Goal: Task Accomplishment & Management: Complete application form

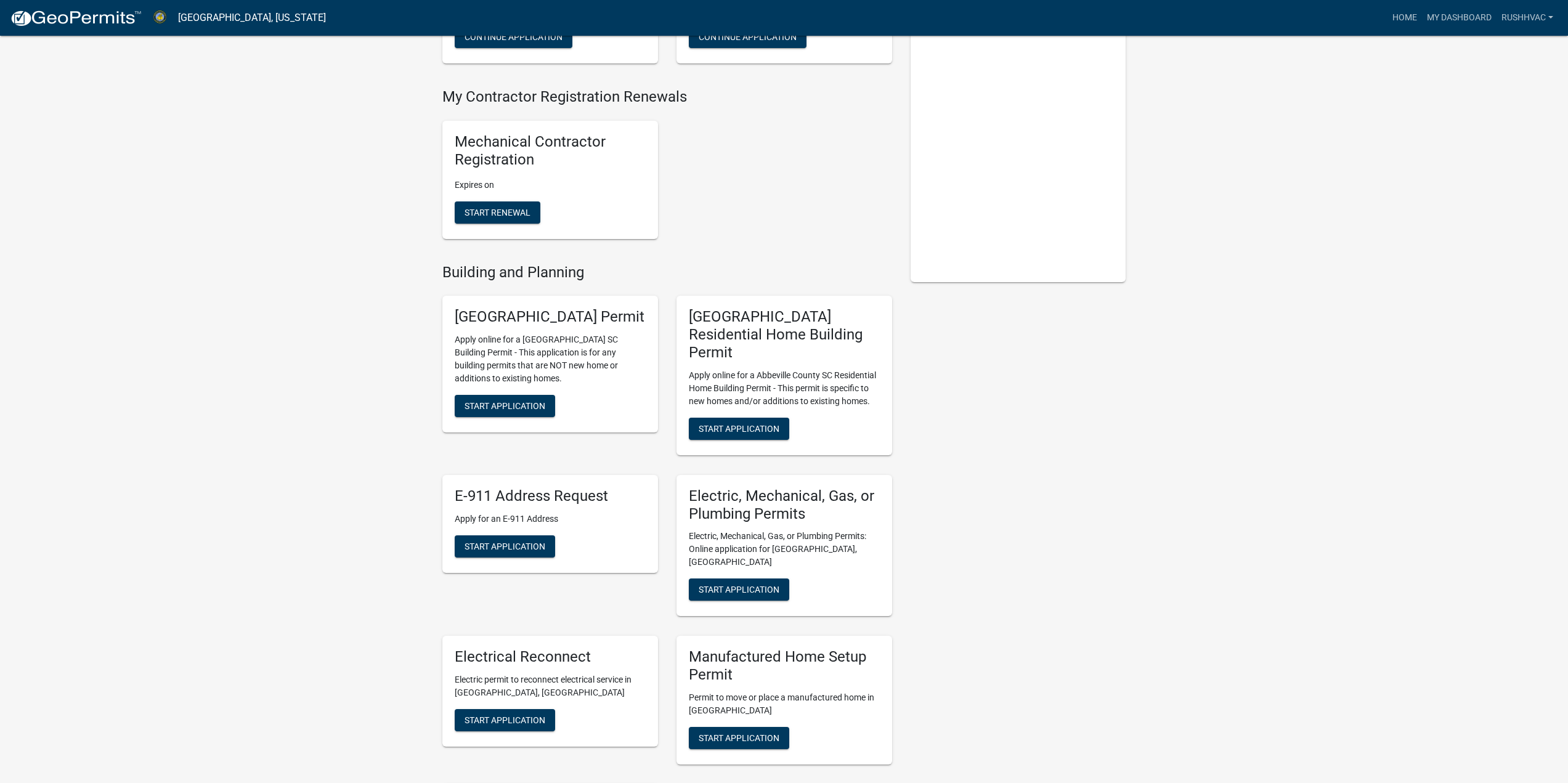
scroll to position [247, 0]
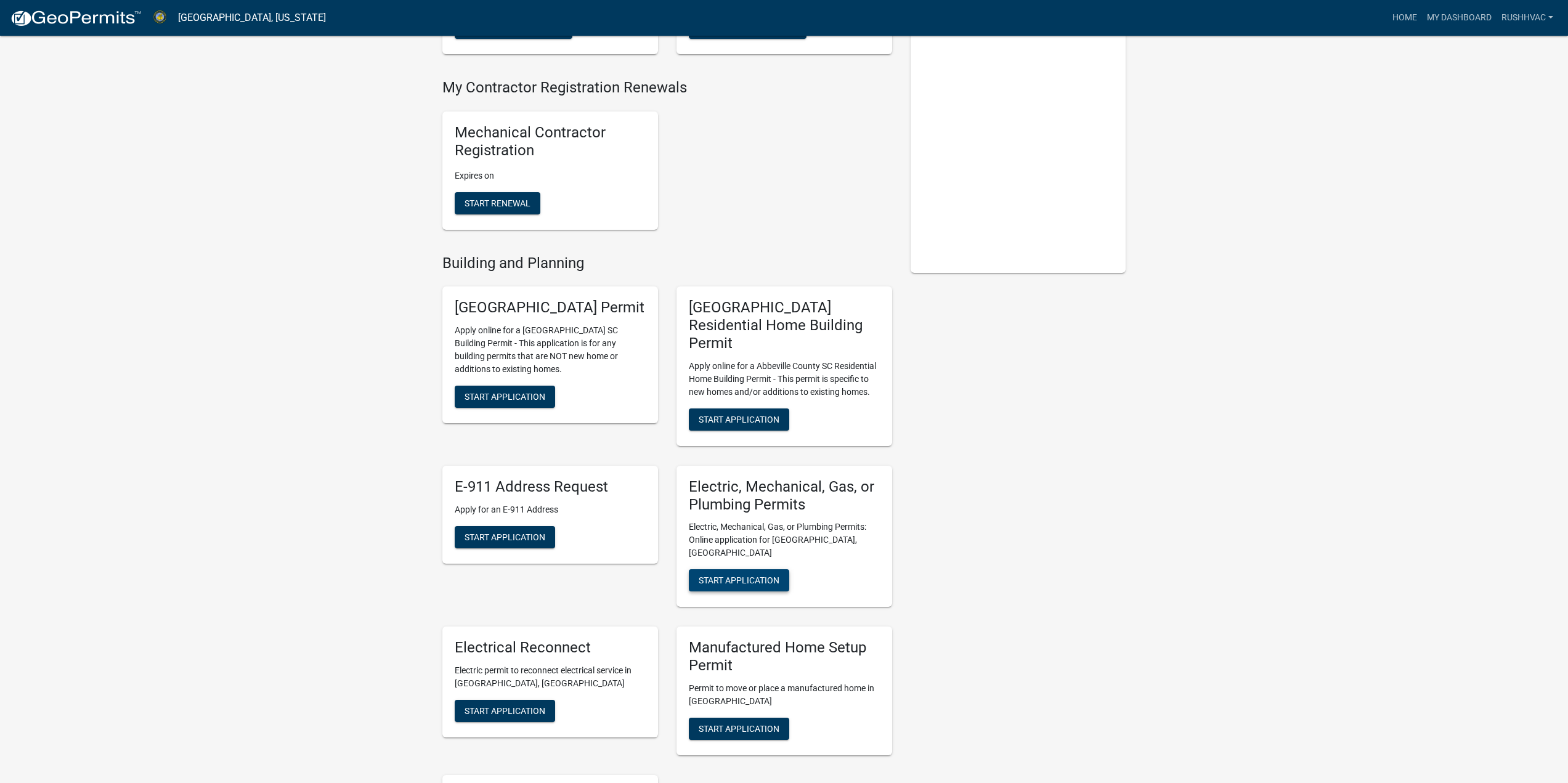
click at [720, 575] on span "Start Application" at bounding box center [739, 580] width 81 height 10
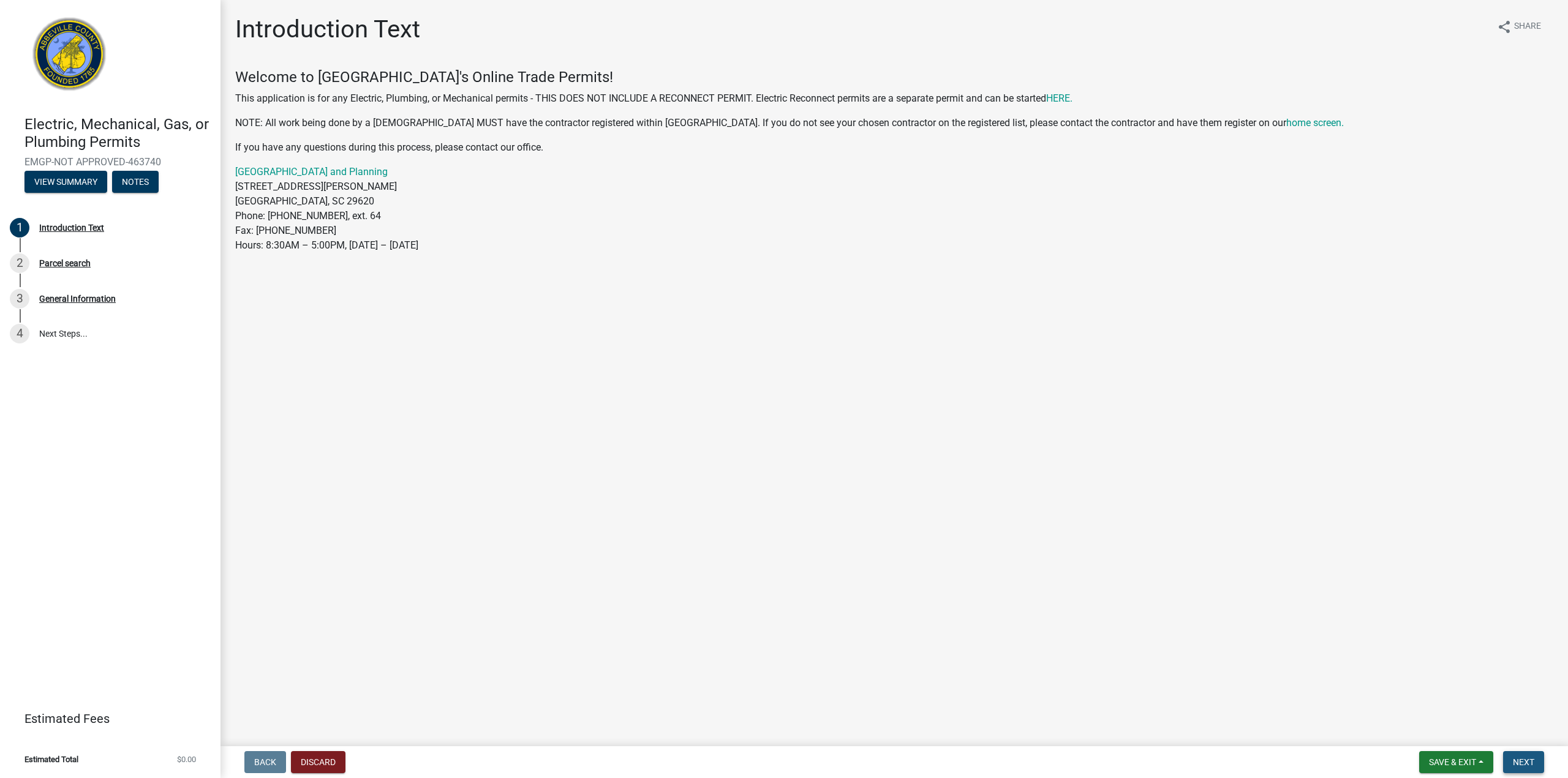
click at [1523, 762] on span "Next" at bounding box center [1523, 762] width 22 height 10
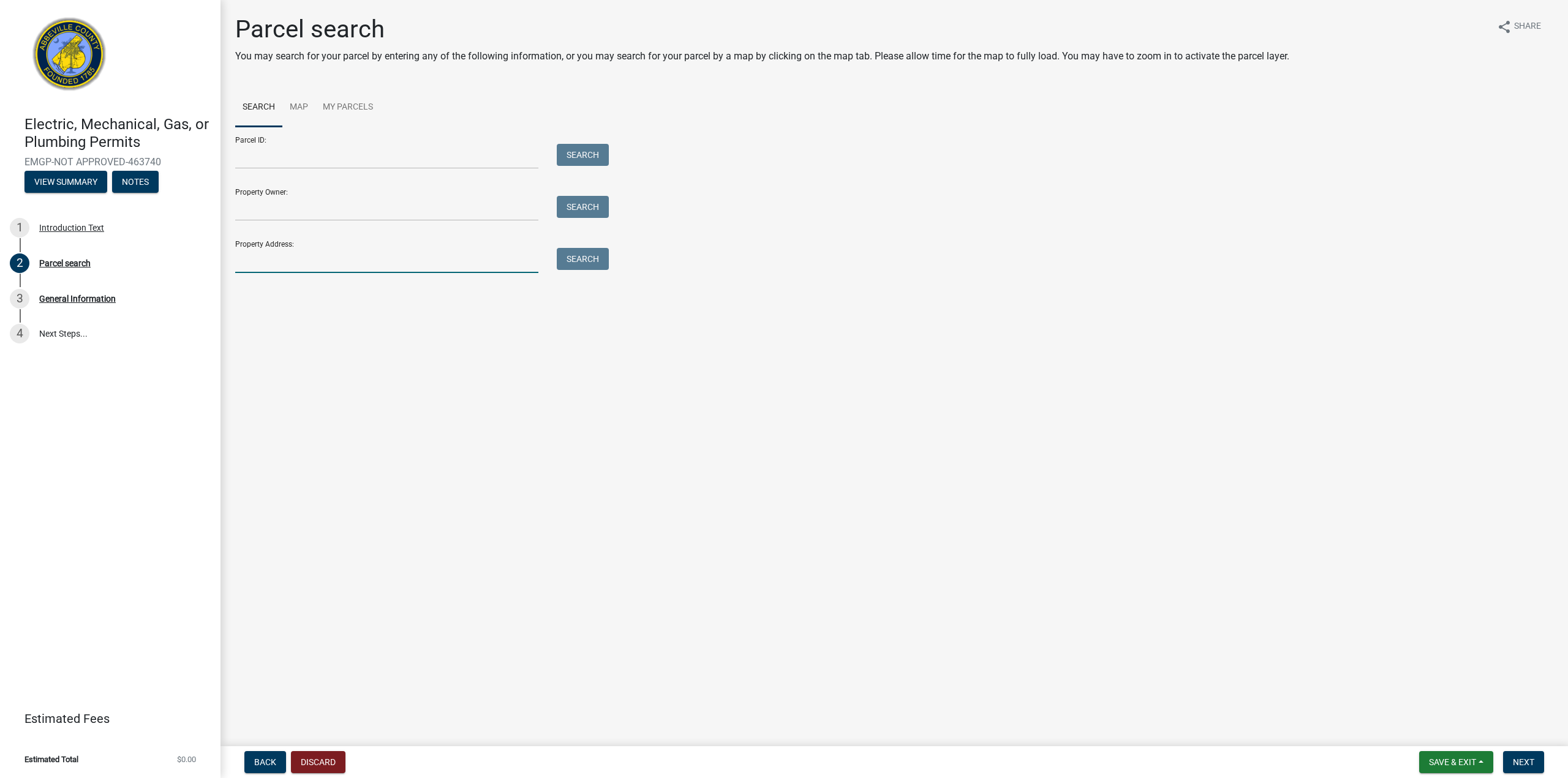
click at [276, 258] on input "Property Address:" at bounding box center [387, 261] width 303 height 25
type input "1154 [PERSON_NAME]"
click at [582, 266] on button "Search" at bounding box center [583, 259] width 52 height 22
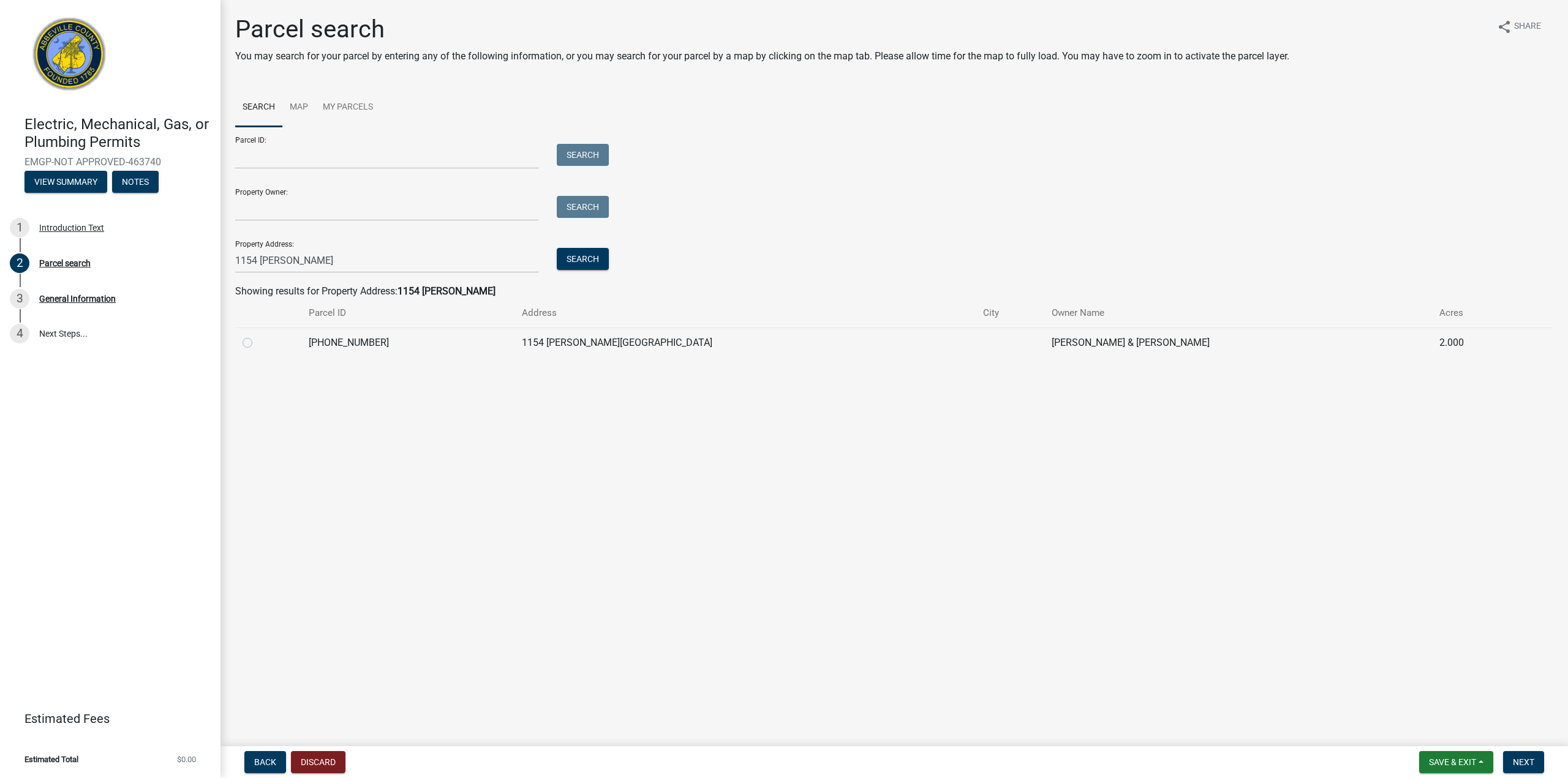
click at [257, 336] on label at bounding box center [257, 336] width 0 height 0
click at [257, 343] on input "radio" at bounding box center [261, 339] width 8 height 8
radio input "true"
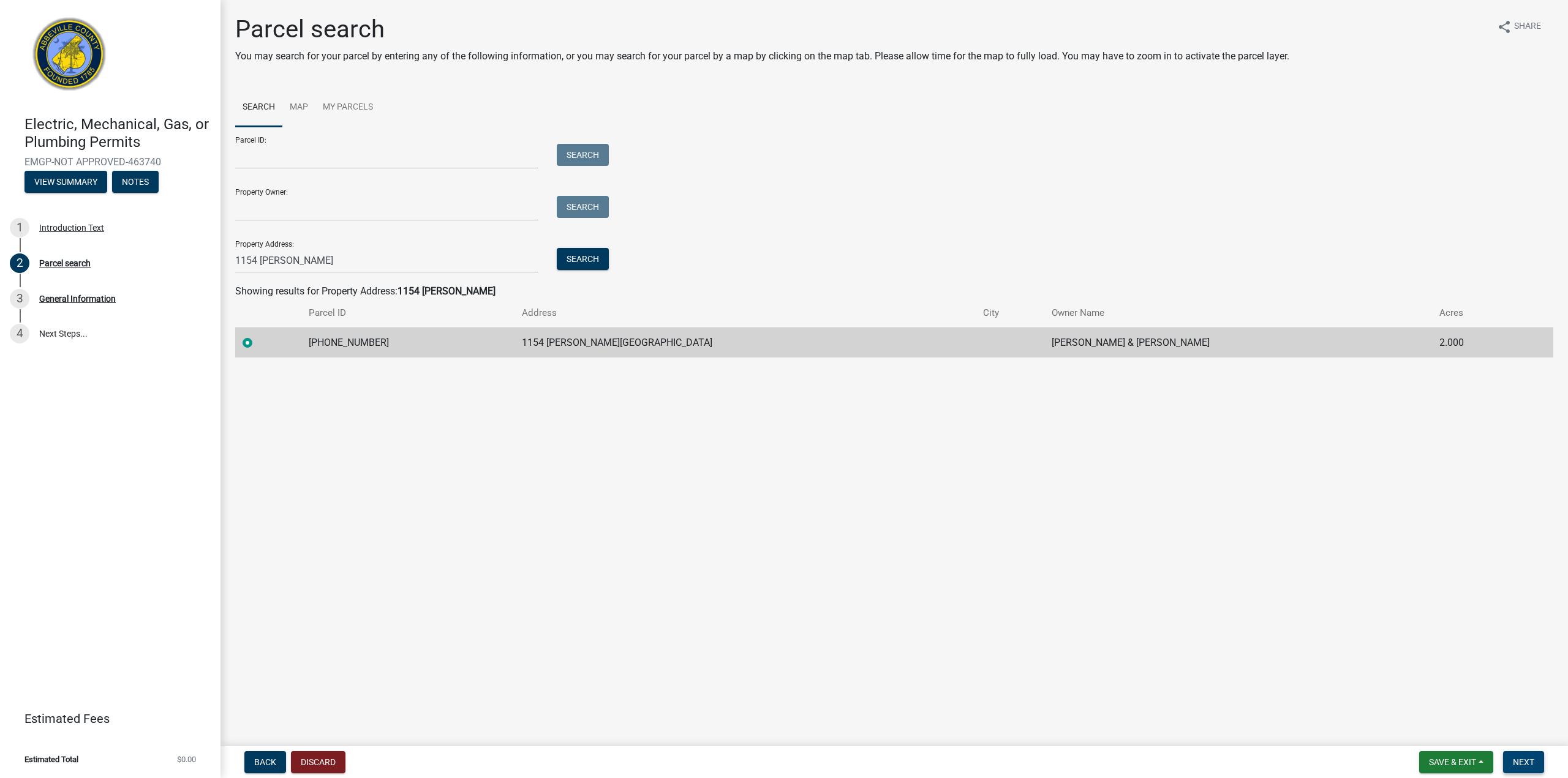
click at [1518, 765] on span "Next" at bounding box center [1523, 762] width 22 height 10
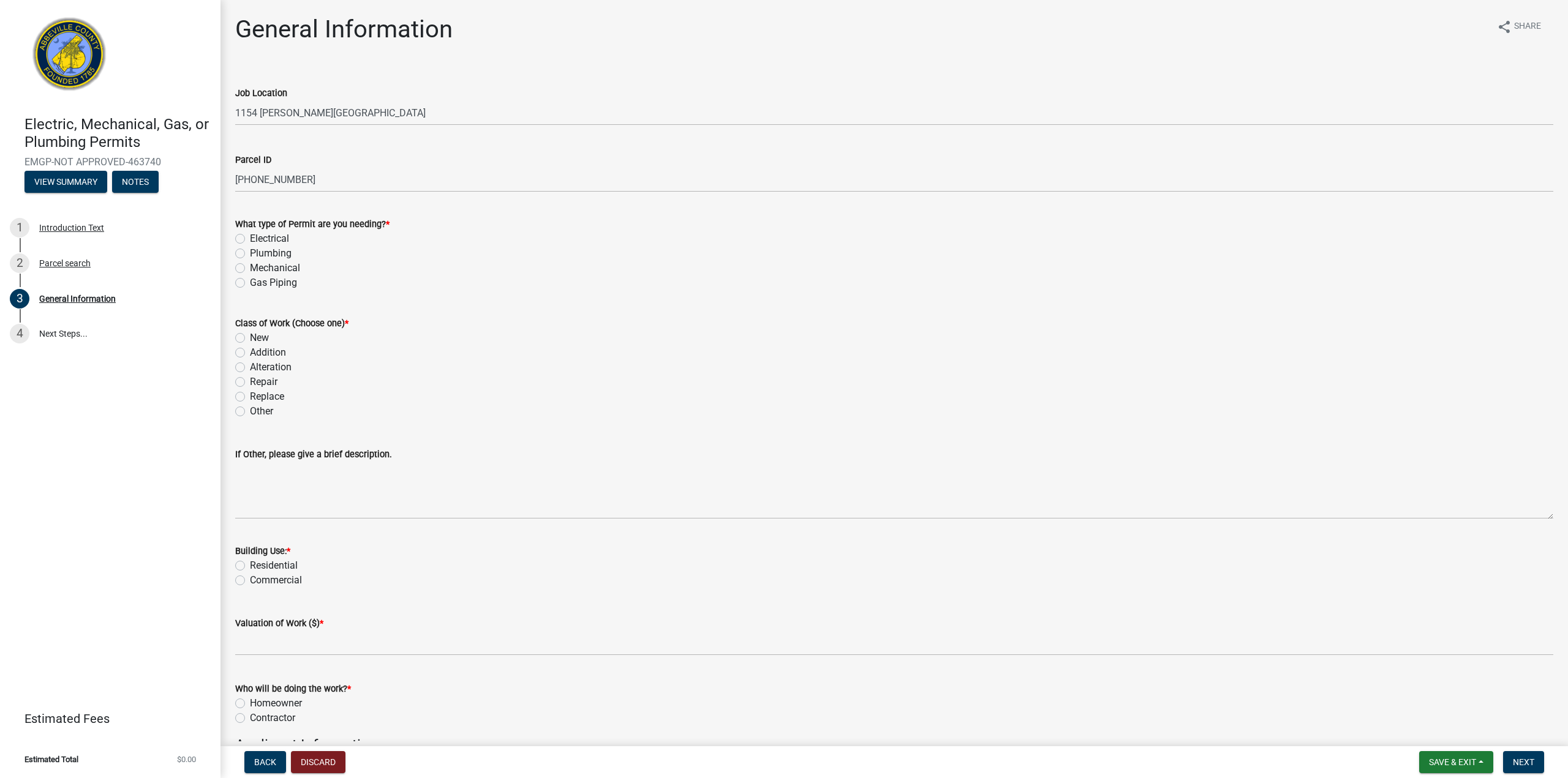
click at [250, 267] on label "Mechanical" at bounding box center [275, 268] width 51 height 15
click at [250, 267] on input "Mechanical" at bounding box center [253, 264] width 8 height 8
radio input "true"
click at [250, 408] on label "Other" at bounding box center [261, 411] width 23 height 15
click at [250, 408] on input "Other" at bounding box center [253, 408] width 8 height 8
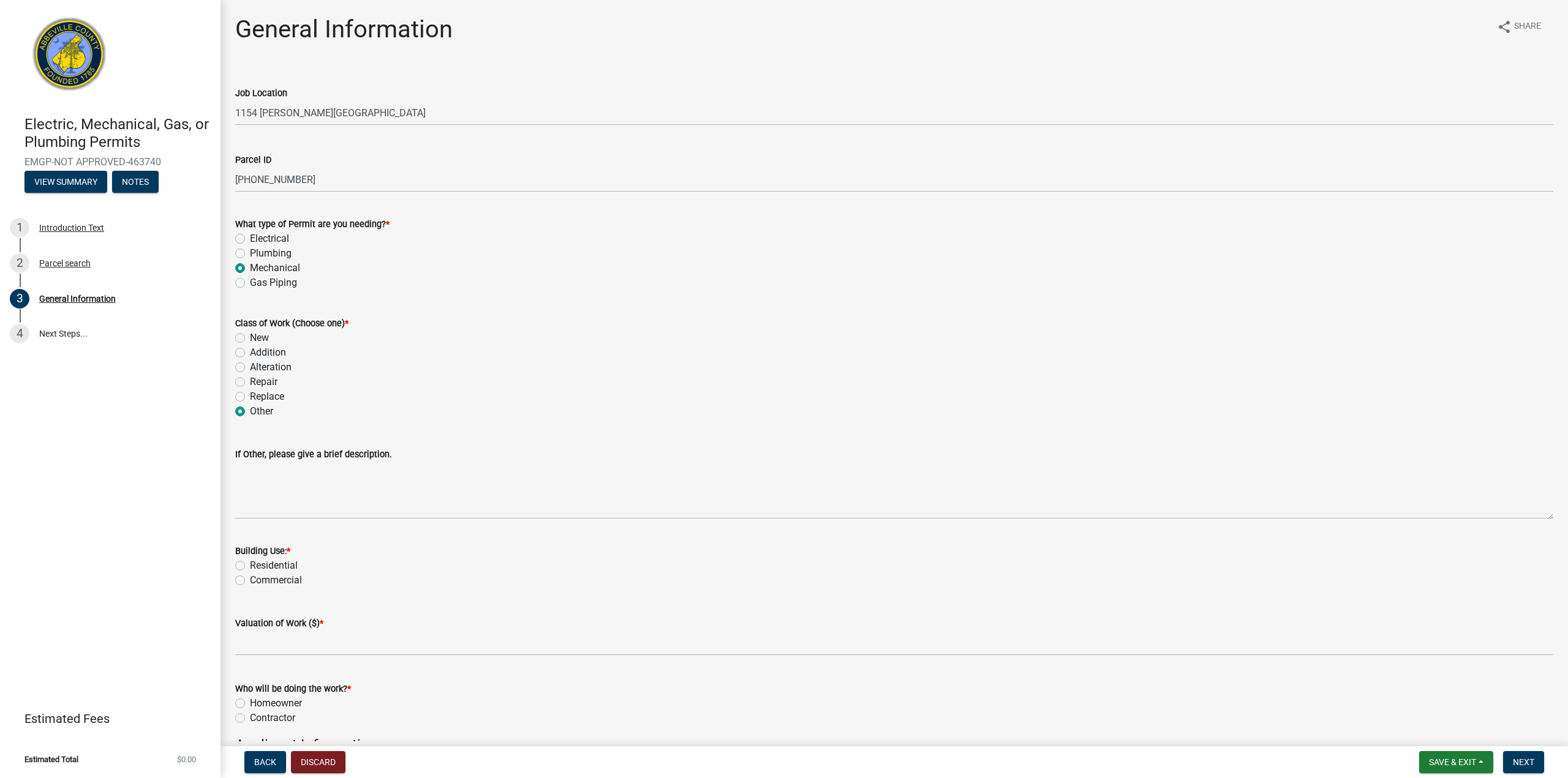
radio input "true"
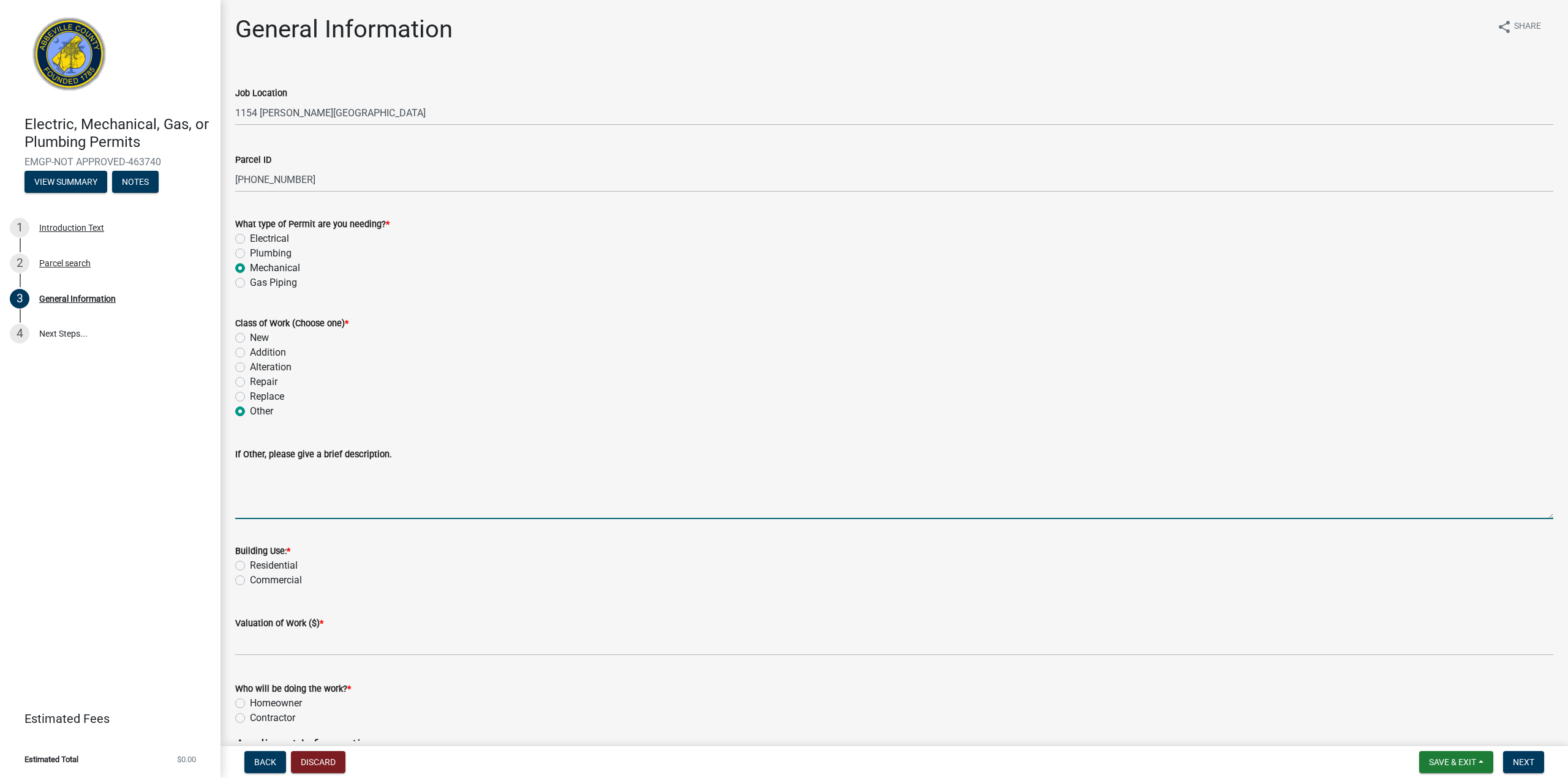
click at [249, 508] on textarea "If Other, please give a brief description." at bounding box center [894, 491] width 1318 height 58
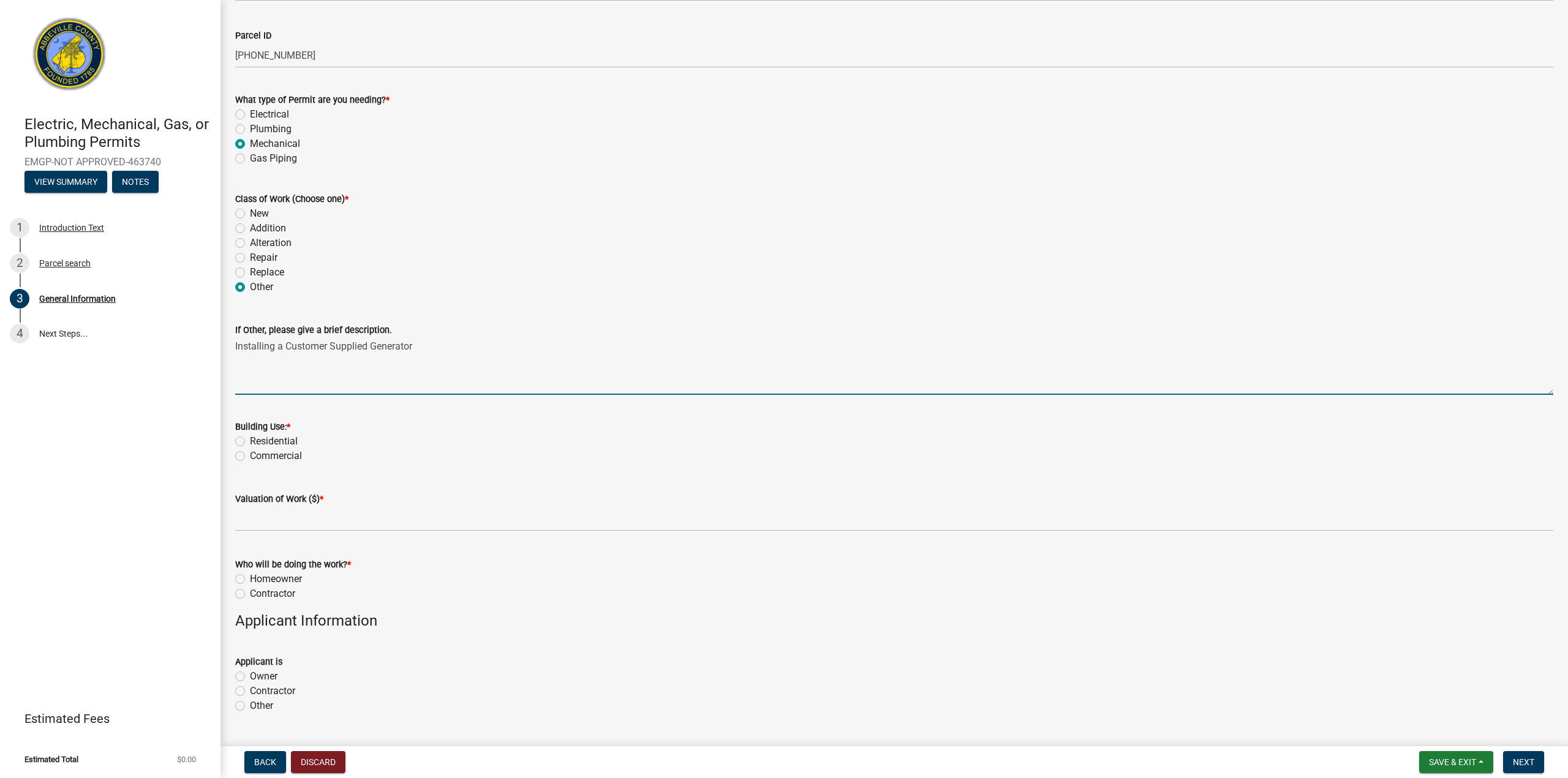
scroll to position [183, 0]
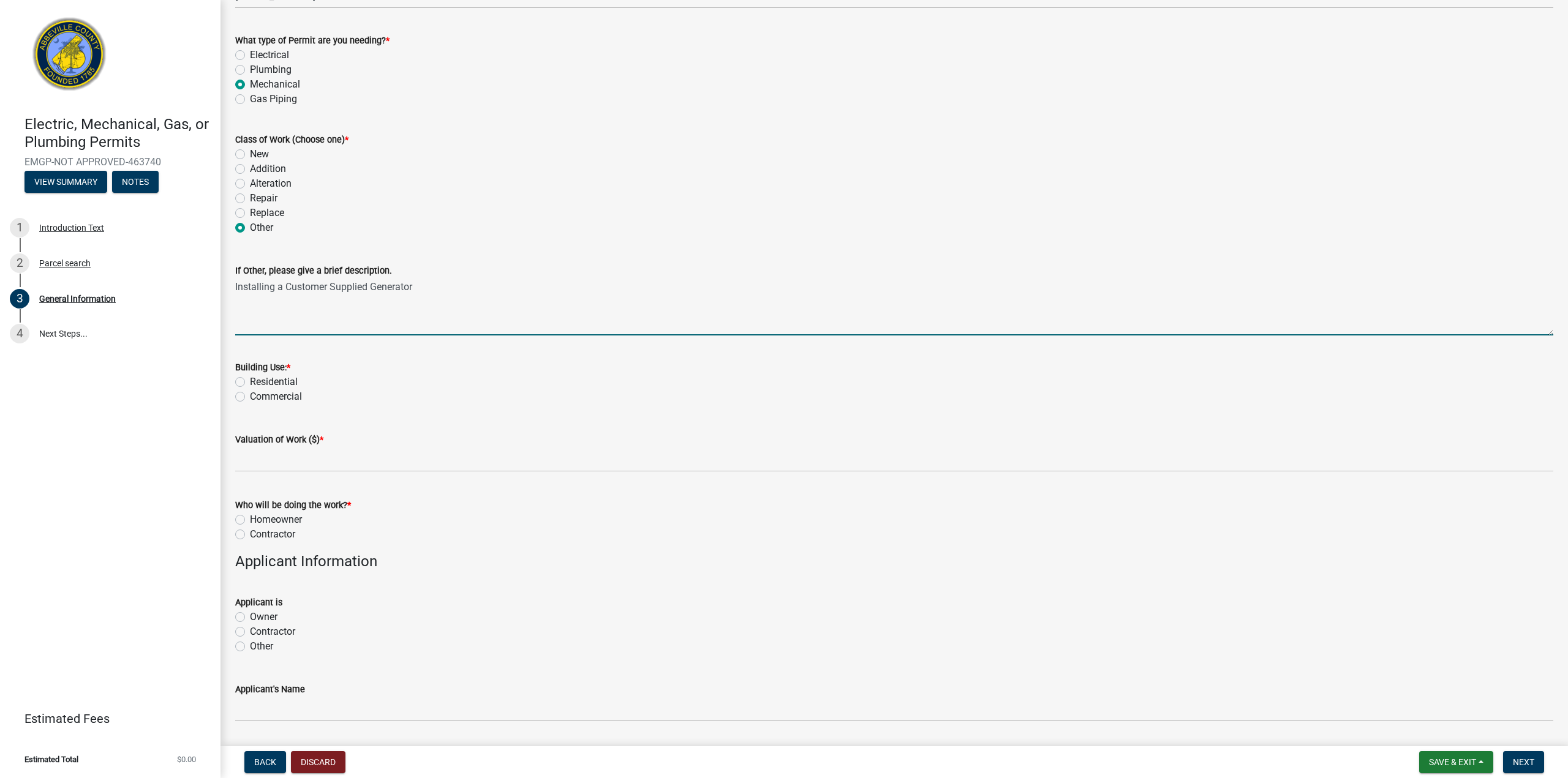
type textarea "Installing a Customer Supplied Generator"
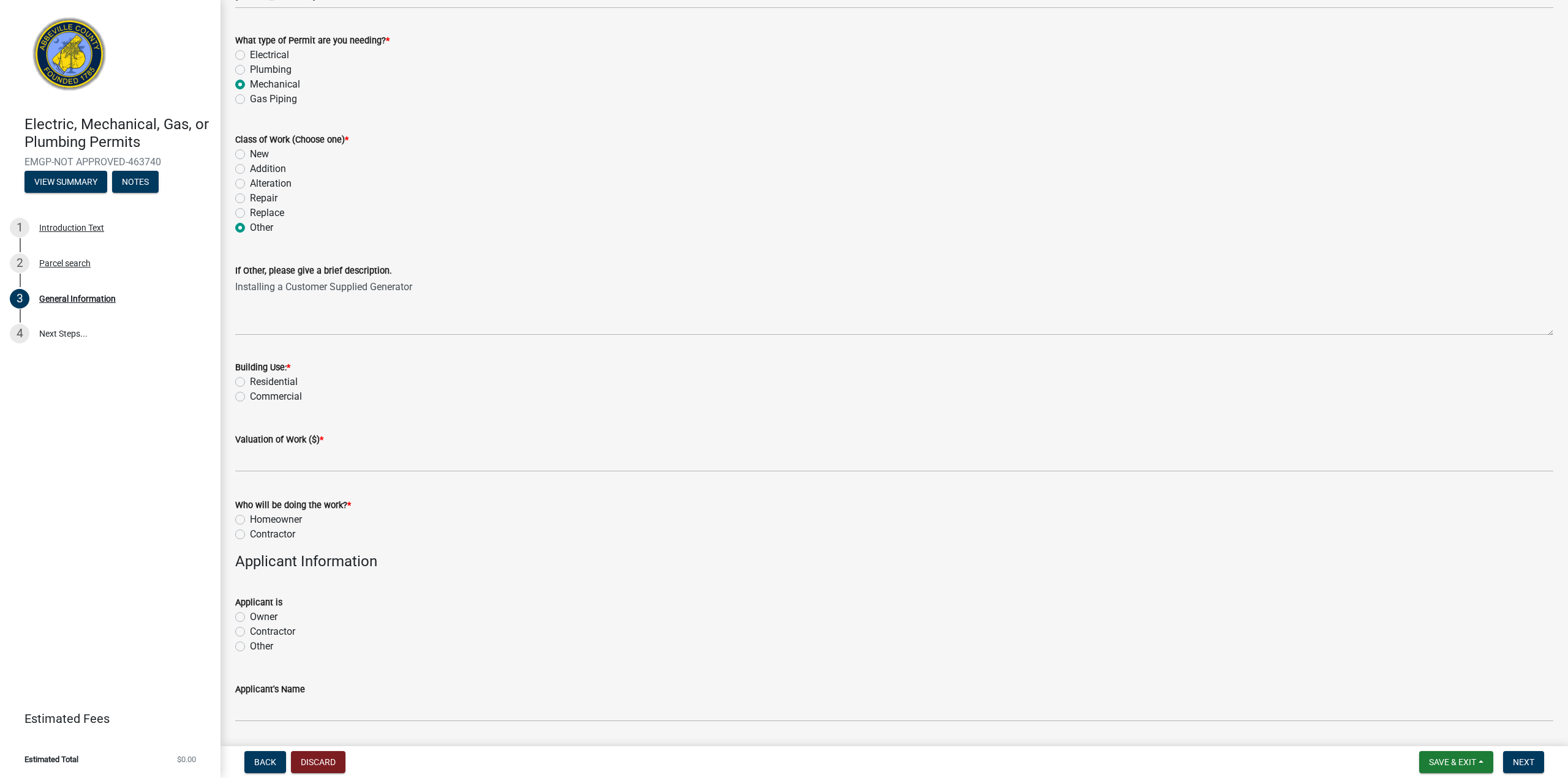
click at [248, 379] on div "Residential" at bounding box center [894, 382] width 1318 height 15
click at [250, 379] on label "Residential" at bounding box center [273, 382] width 48 height 15
click at [250, 379] on input "Residential" at bounding box center [253, 379] width 8 height 8
radio input "true"
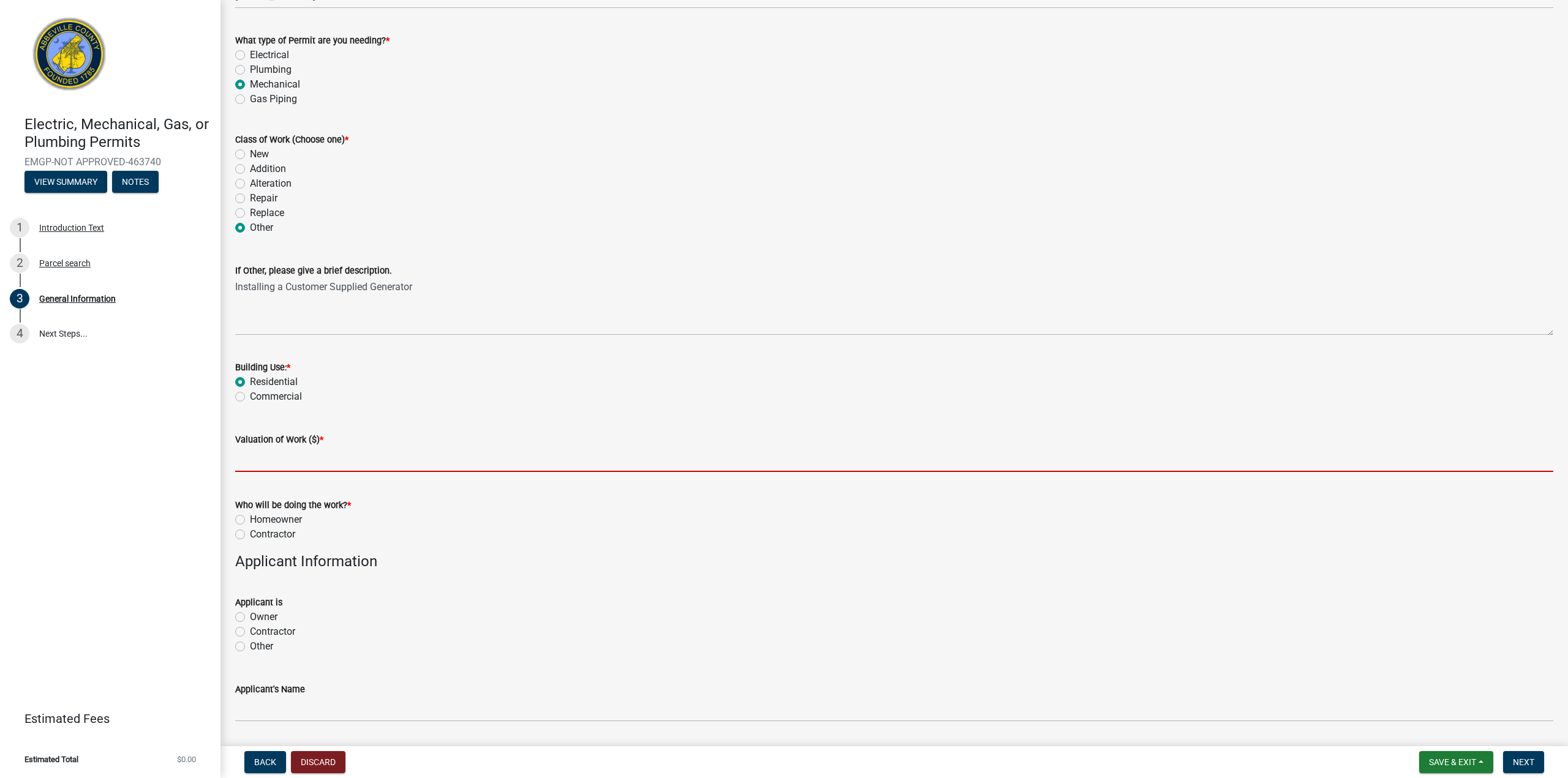
click at [309, 460] on input "text" at bounding box center [894, 460] width 1318 height 25
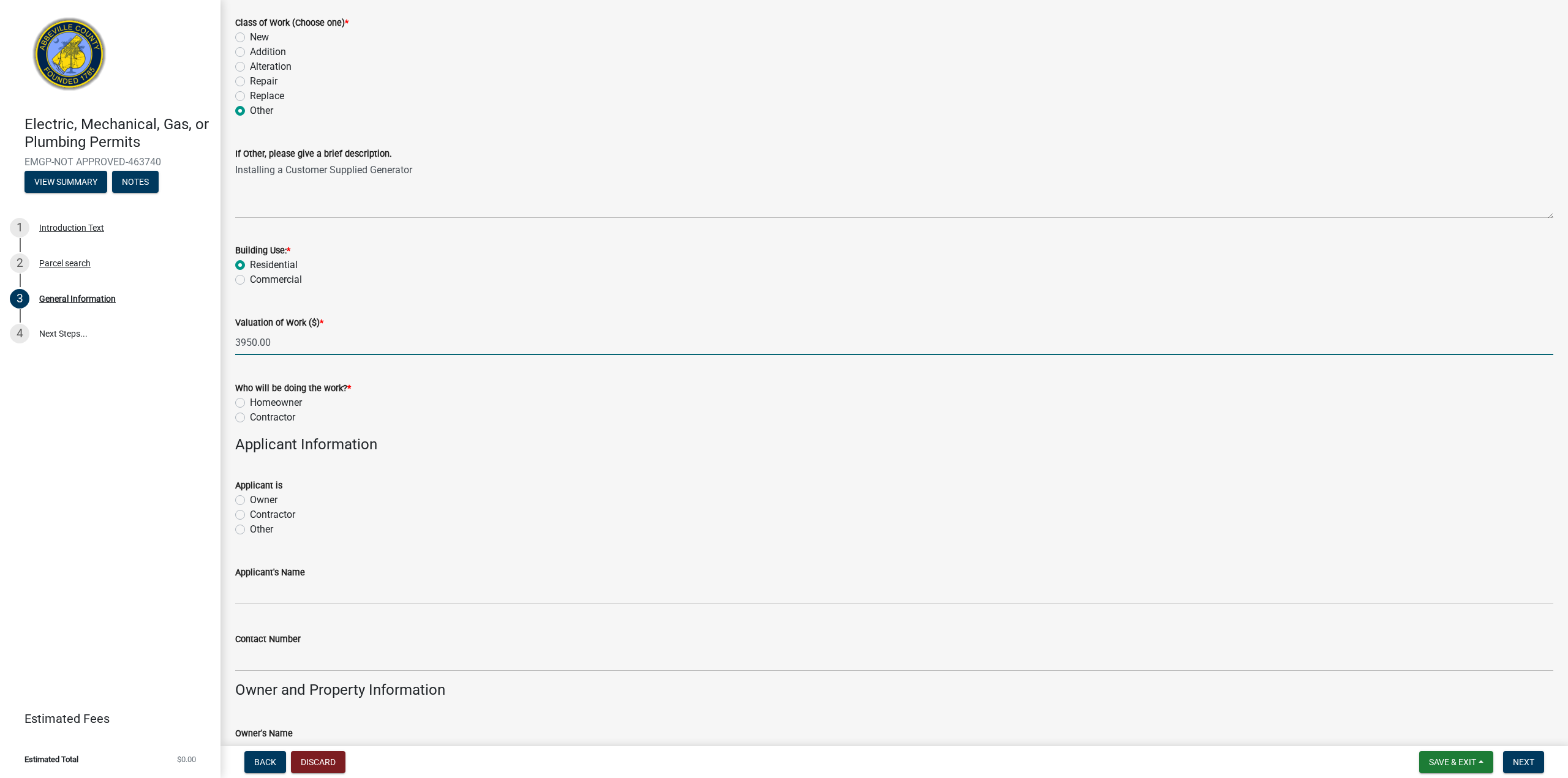
scroll to position [306, 0]
type input "3950"
click at [250, 411] on label "Contractor" at bounding box center [272, 412] width 45 height 15
click at [250, 411] on input "Contractor" at bounding box center [253, 408] width 8 height 8
radio input "true"
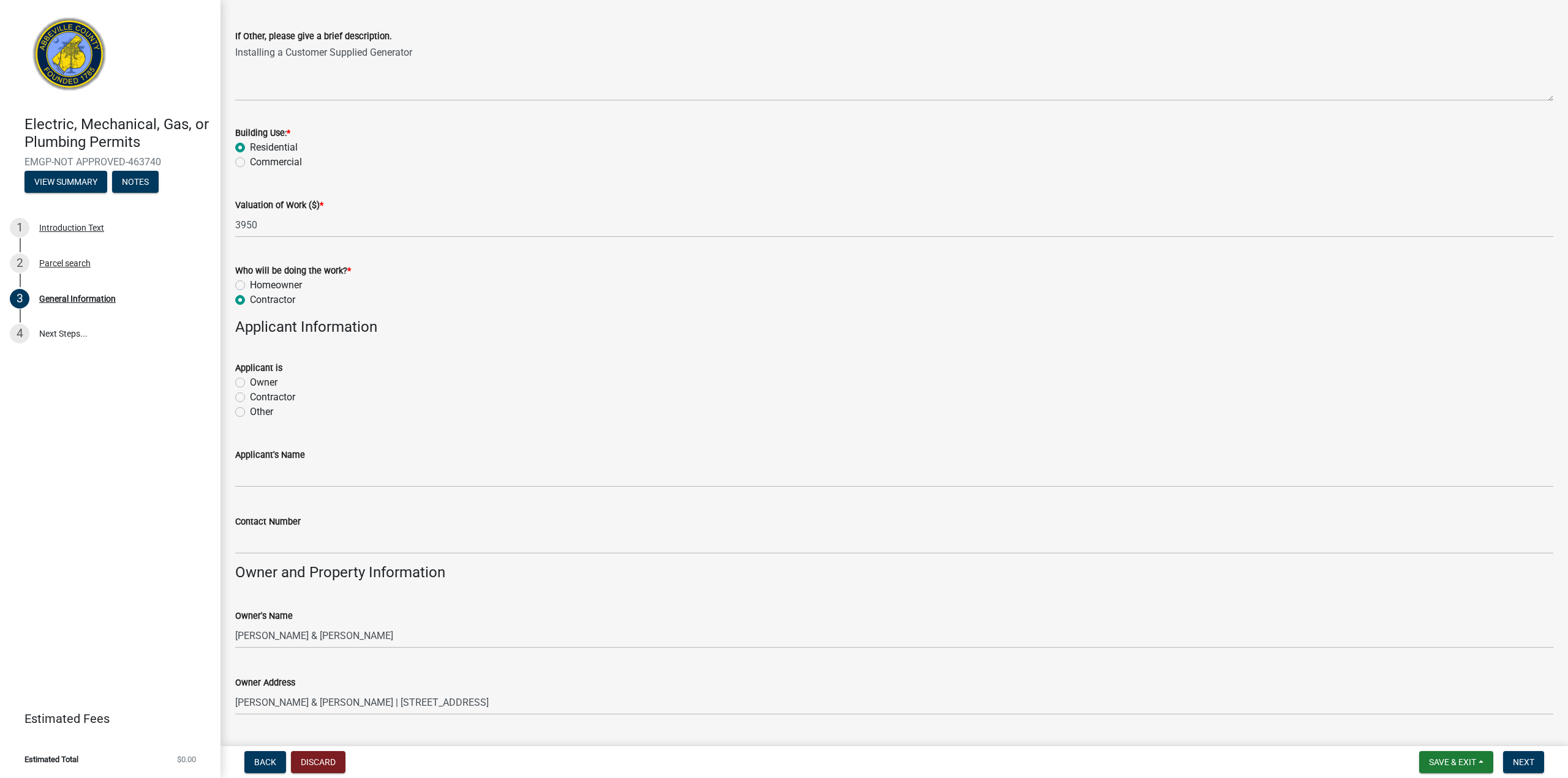
scroll to position [428, 0]
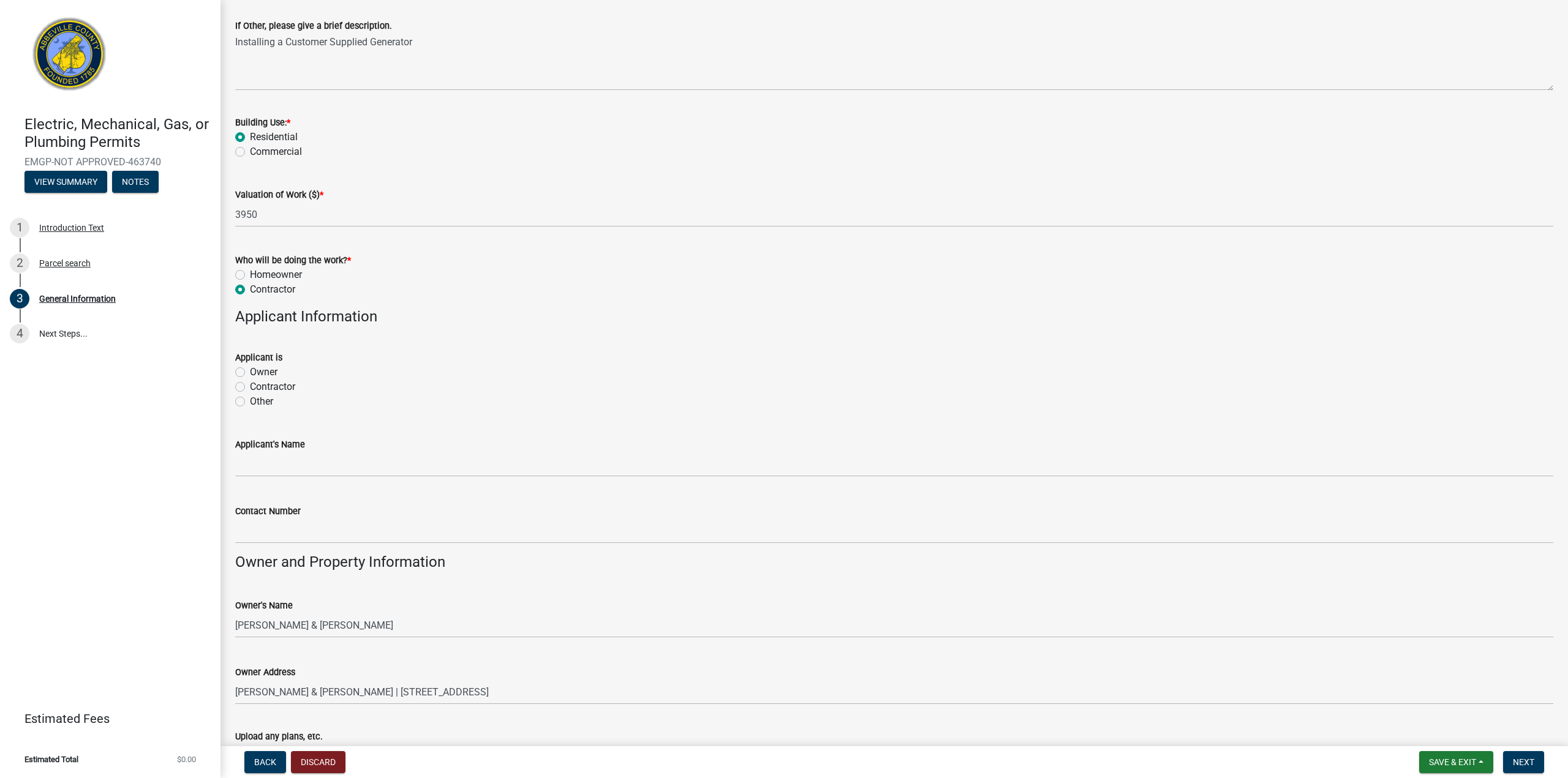
click at [250, 385] on label "Contractor" at bounding box center [272, 387] width 45 height 15
click at [250, 385] on input "Contractor" at bounding box center [253, 383] width 8 height 8
radio input "true"
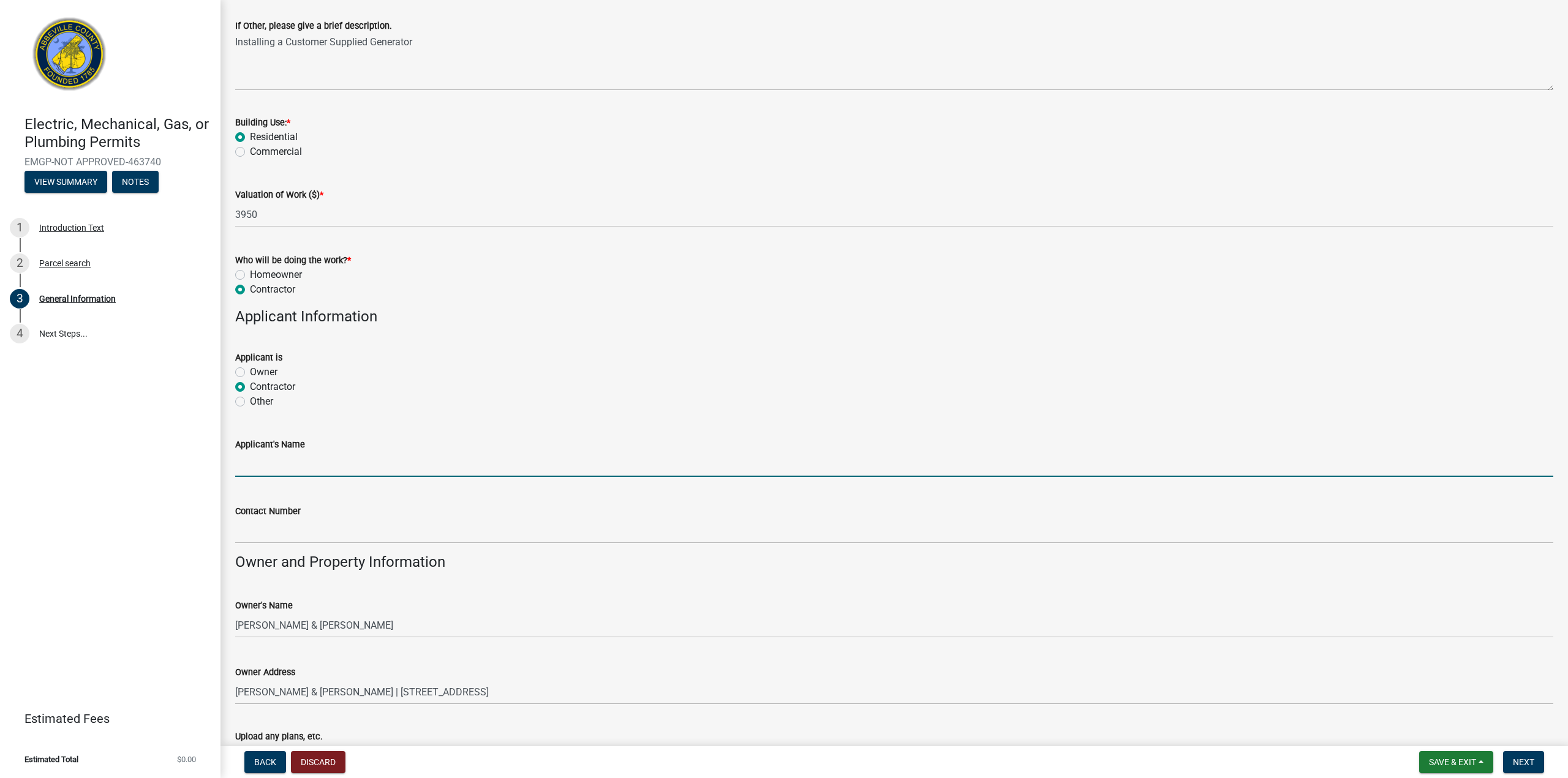
drag, startPoint x: 277, startPoint y: 469, endPoint x: 264, endPoint y: 411, distance: 59.4
click at [277, 469] on input "Applicant's Name" at bounding box center [894, 465] width 1318 height 25
type input "[PERSON_NAME]"
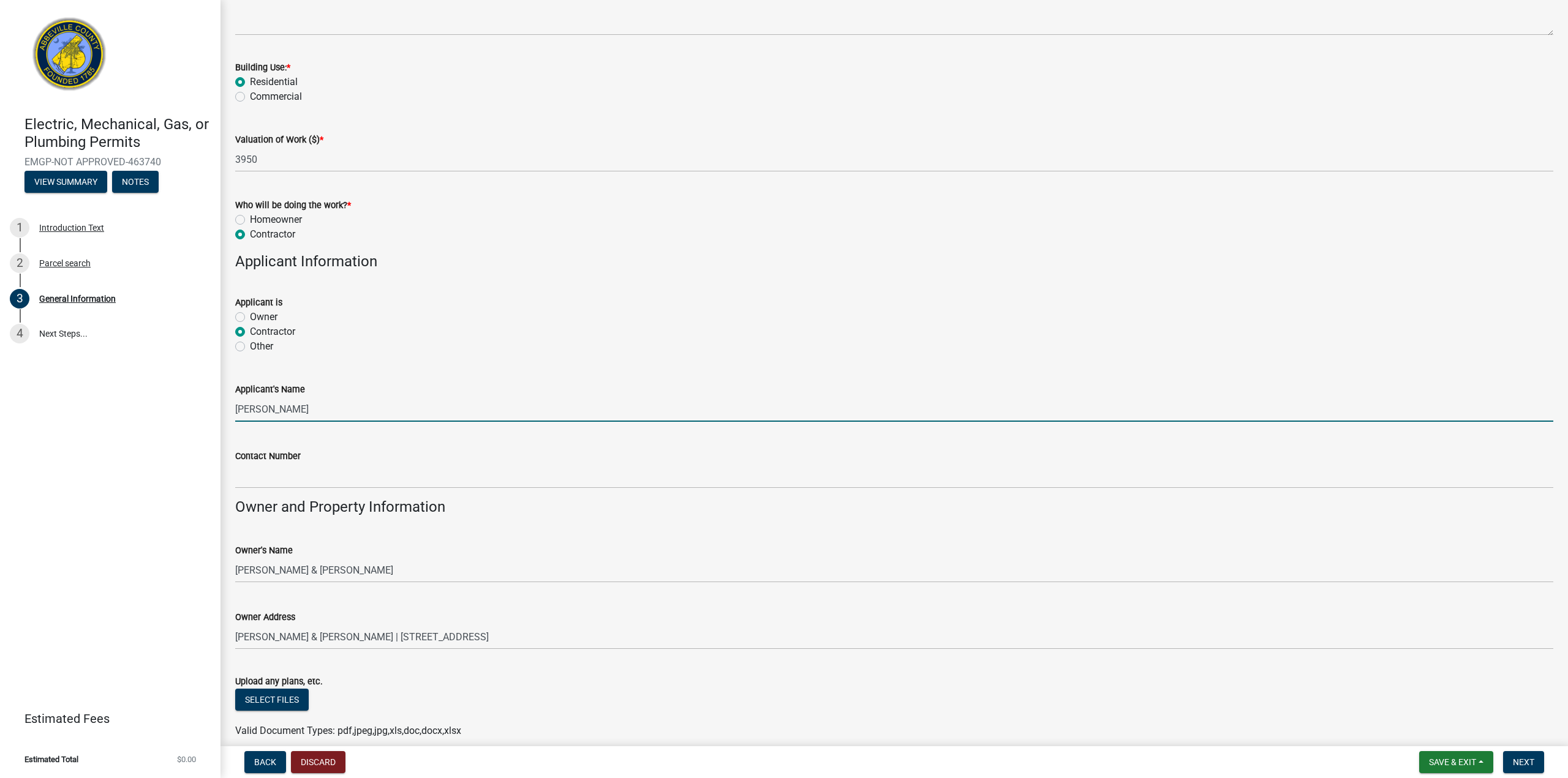
scroll to position [539, 0]
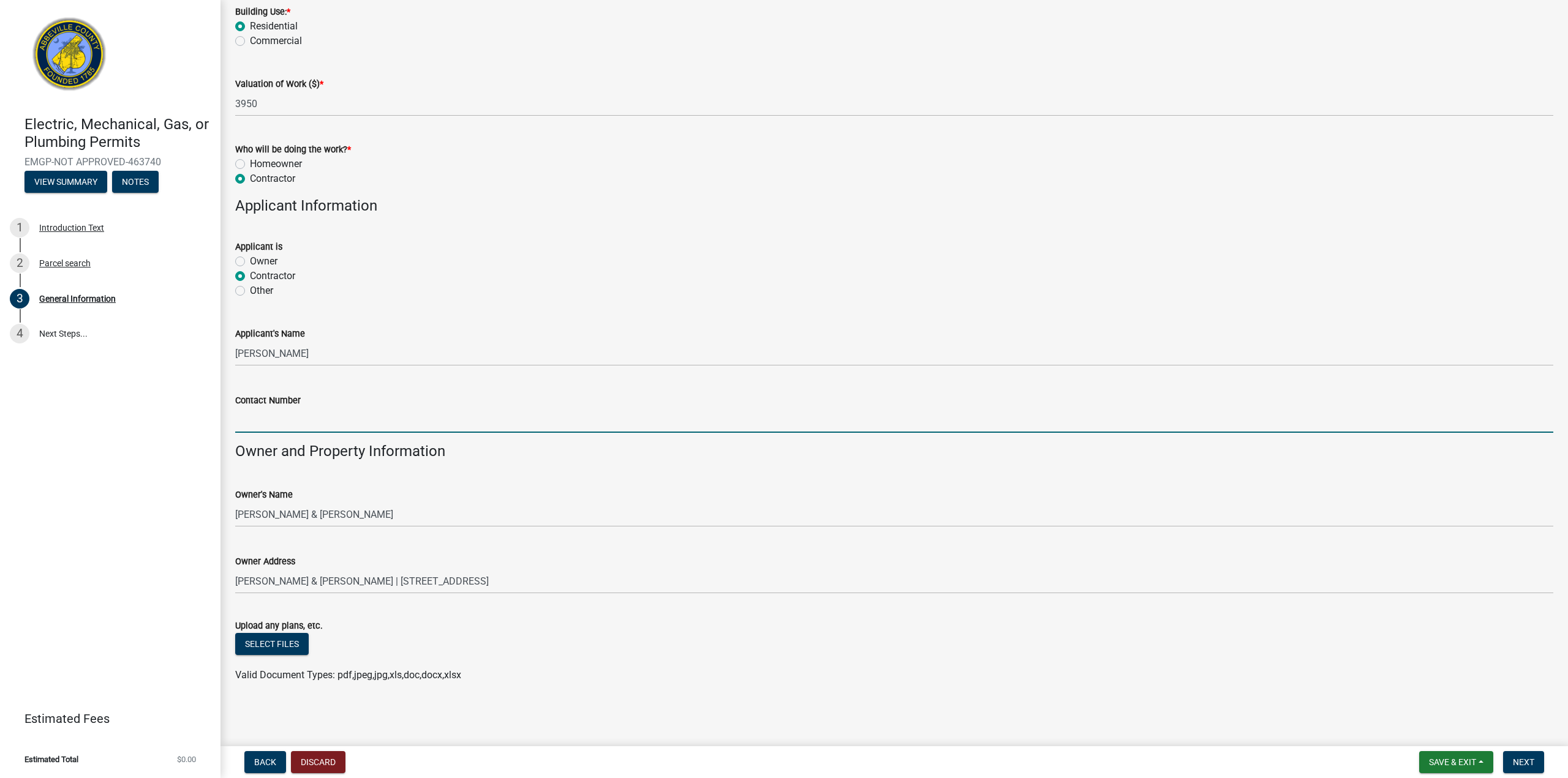
click at [339, 429] on input "Contact Number" at bounding box center [894, 420] width 1318 height 25
type input "[PHONE_NUMBER]"
click at [1513, 762] on span "Next" at bounding box center [1523, 762] width 22 height 10
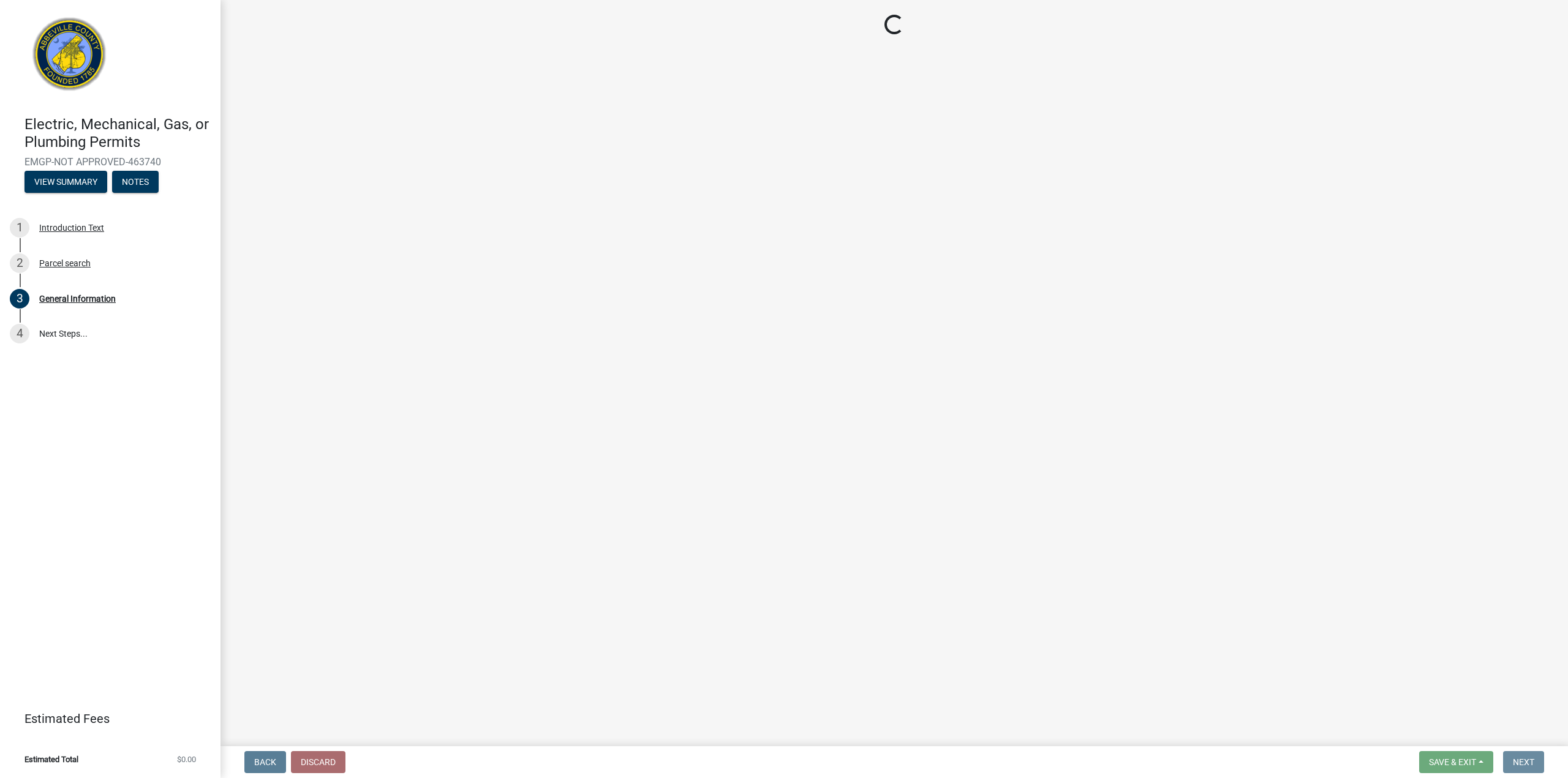
scroll to position [0, 0]
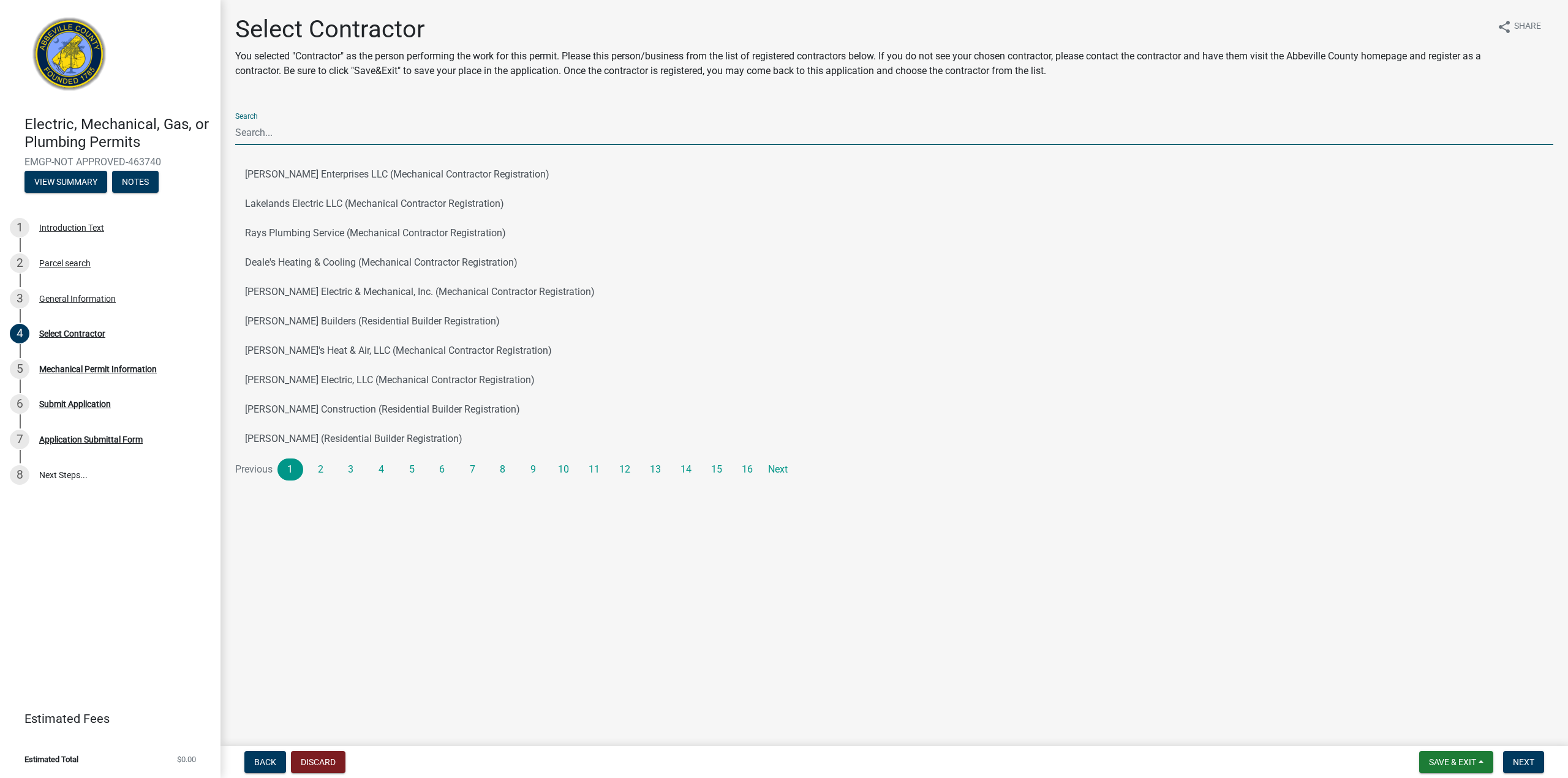
click at [386, 128] on input "Search" at bounding box center [894, 133] width 1318 height 25
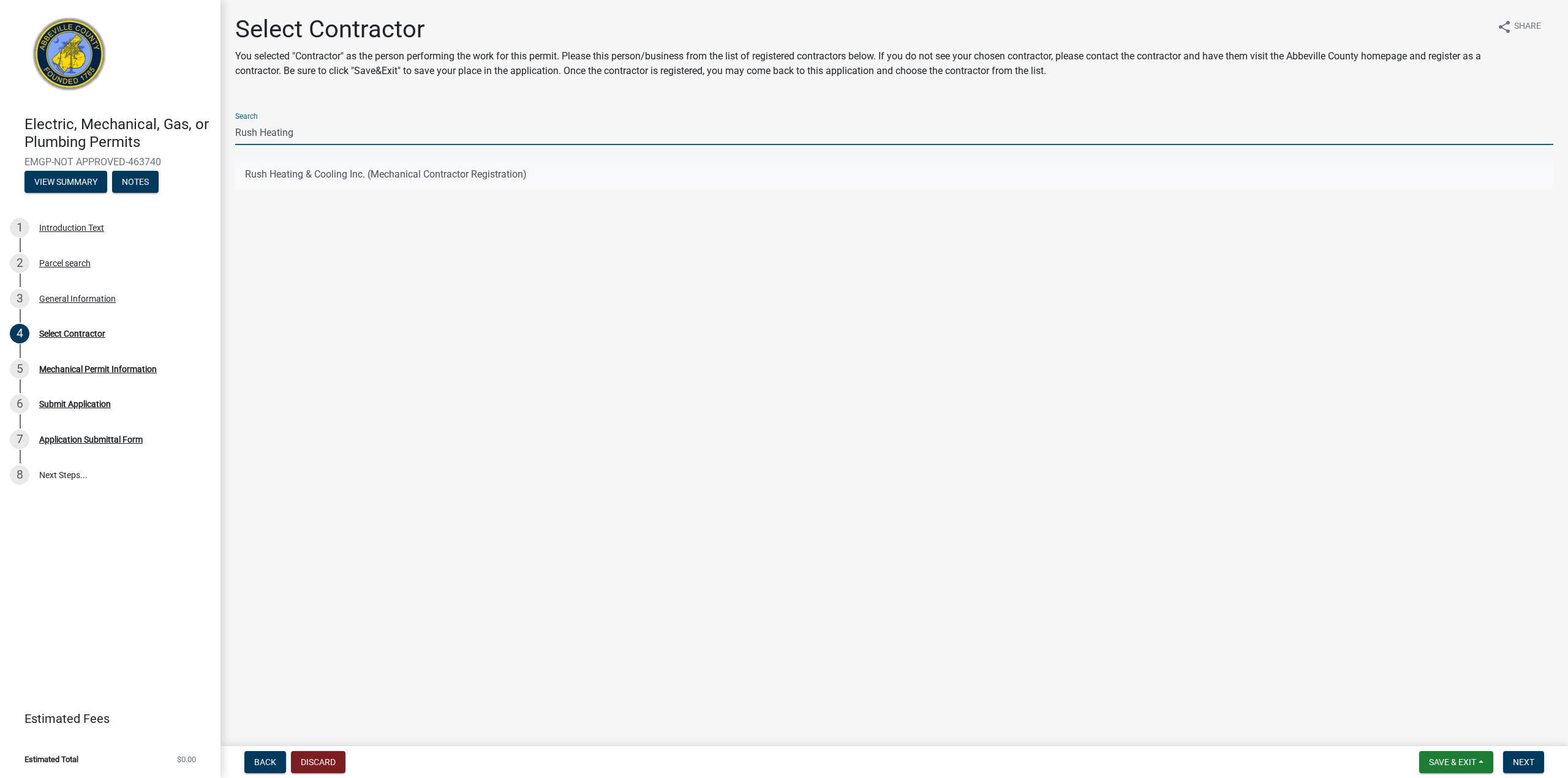
type input "Rush Heating"
click at [382, 169] on button "Rush Heating & Cooling Inc. (Mechanical Contractor Registration)" at bounding box center [894, 174] width 1318 height 30
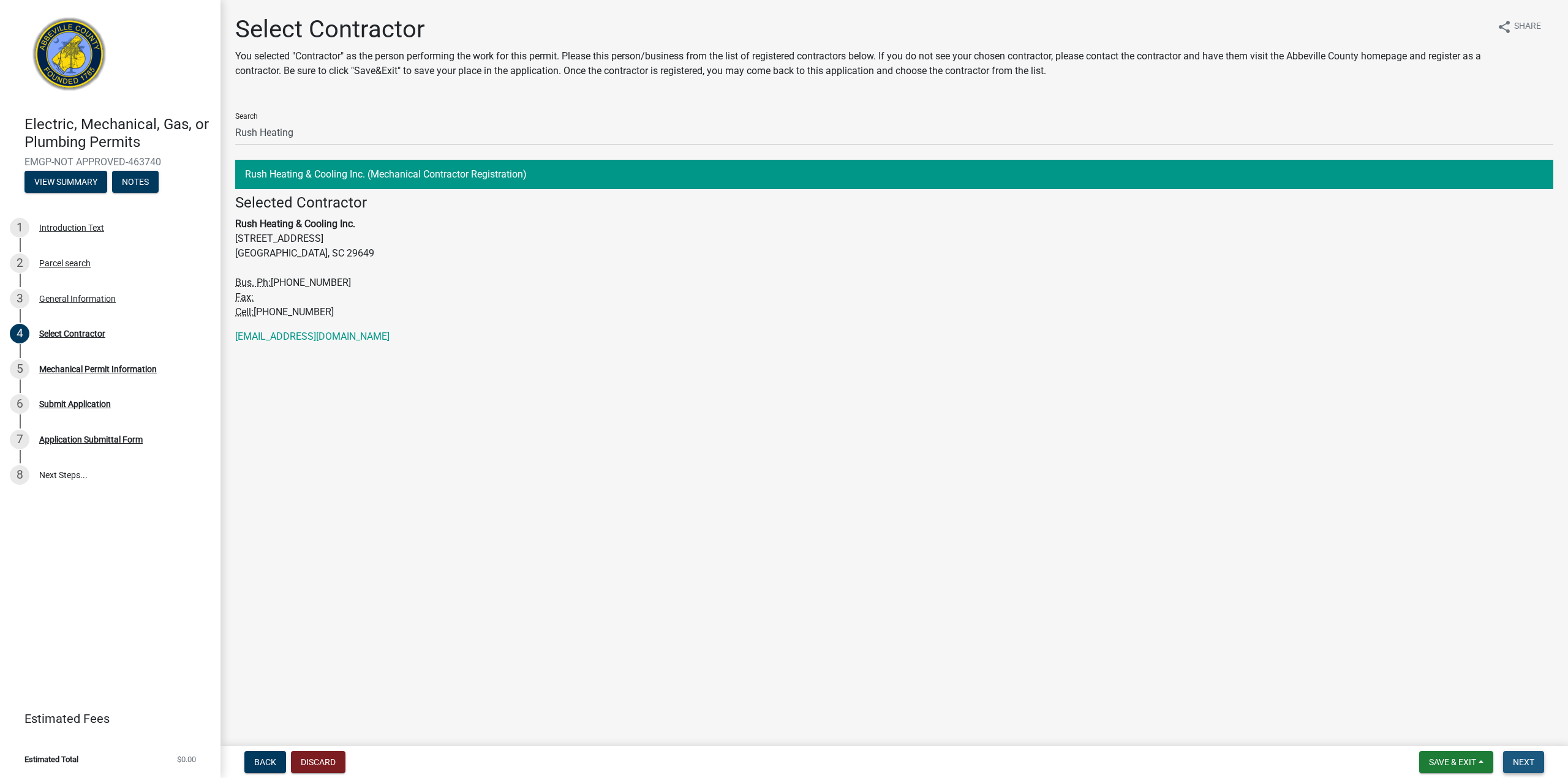
click at [1523, 757] on span "Next" at bounding box center [1523, 762] width 22 height 10
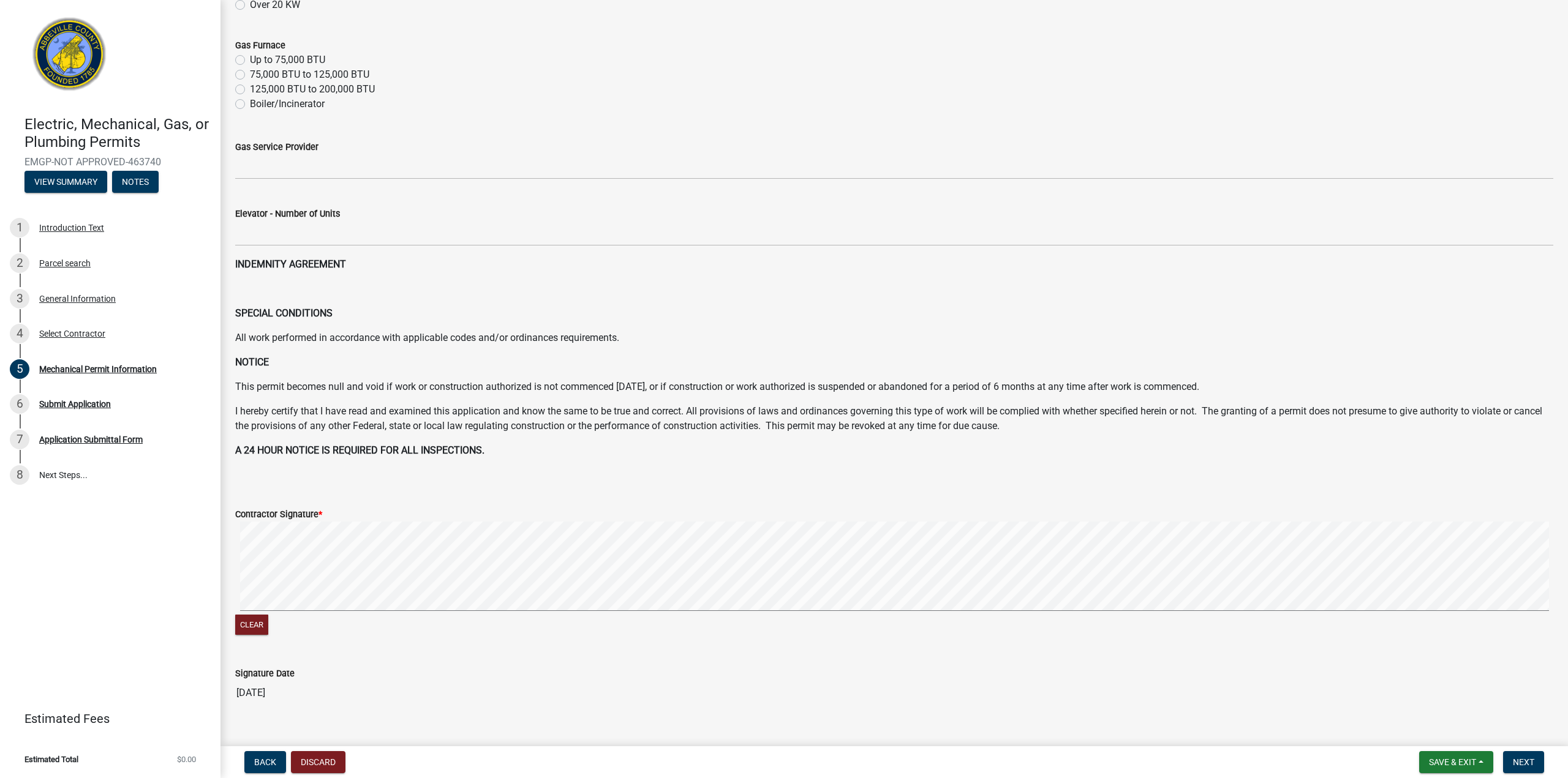
scroll to position [250, 0]
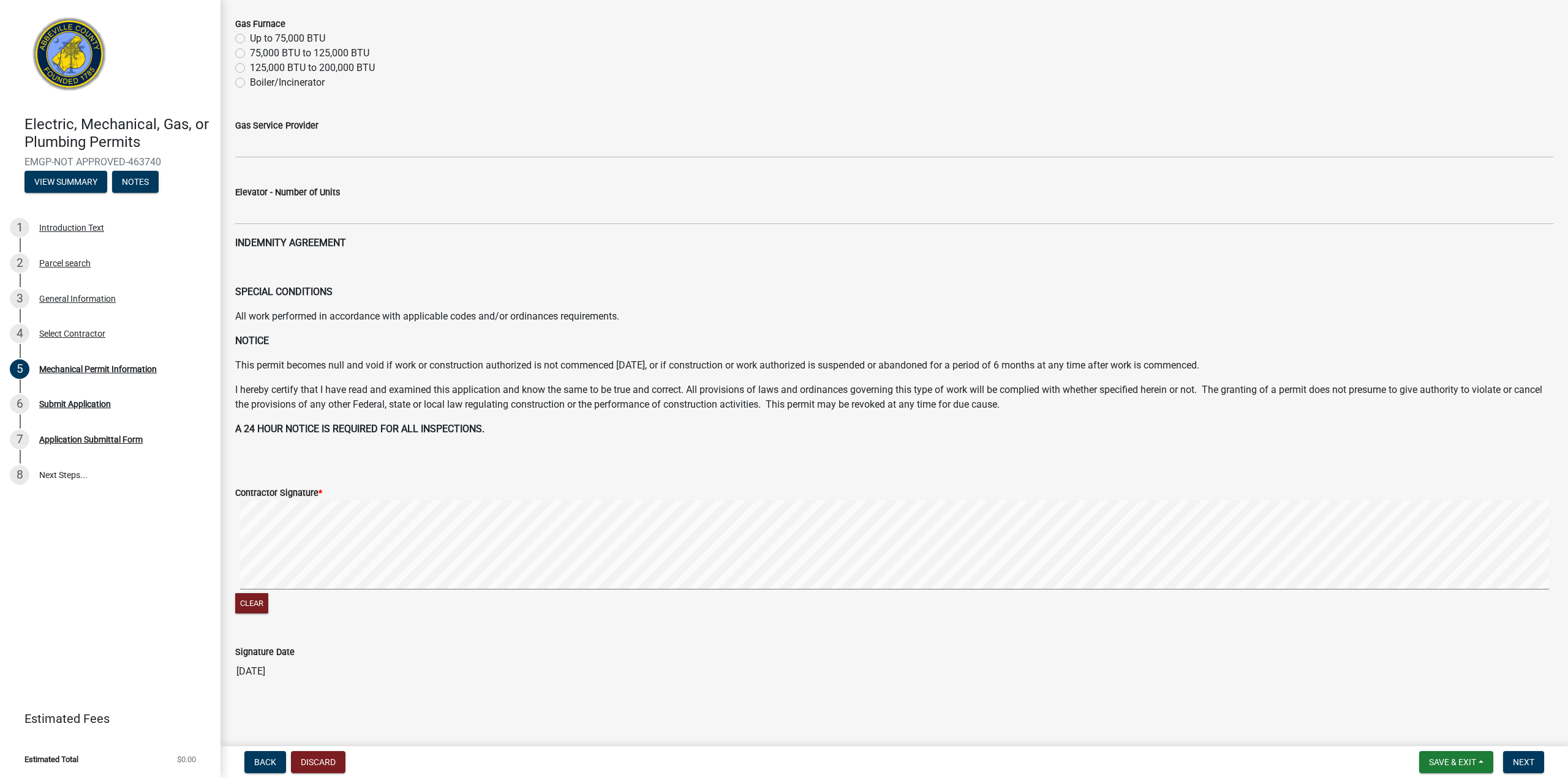
click at [507, 596] on div "Clear" at bounding box center [894, 558] width 1318 height 117
click at [1517, 763] on span "Next" at bounding box center [1523, 762] width 22 height 10
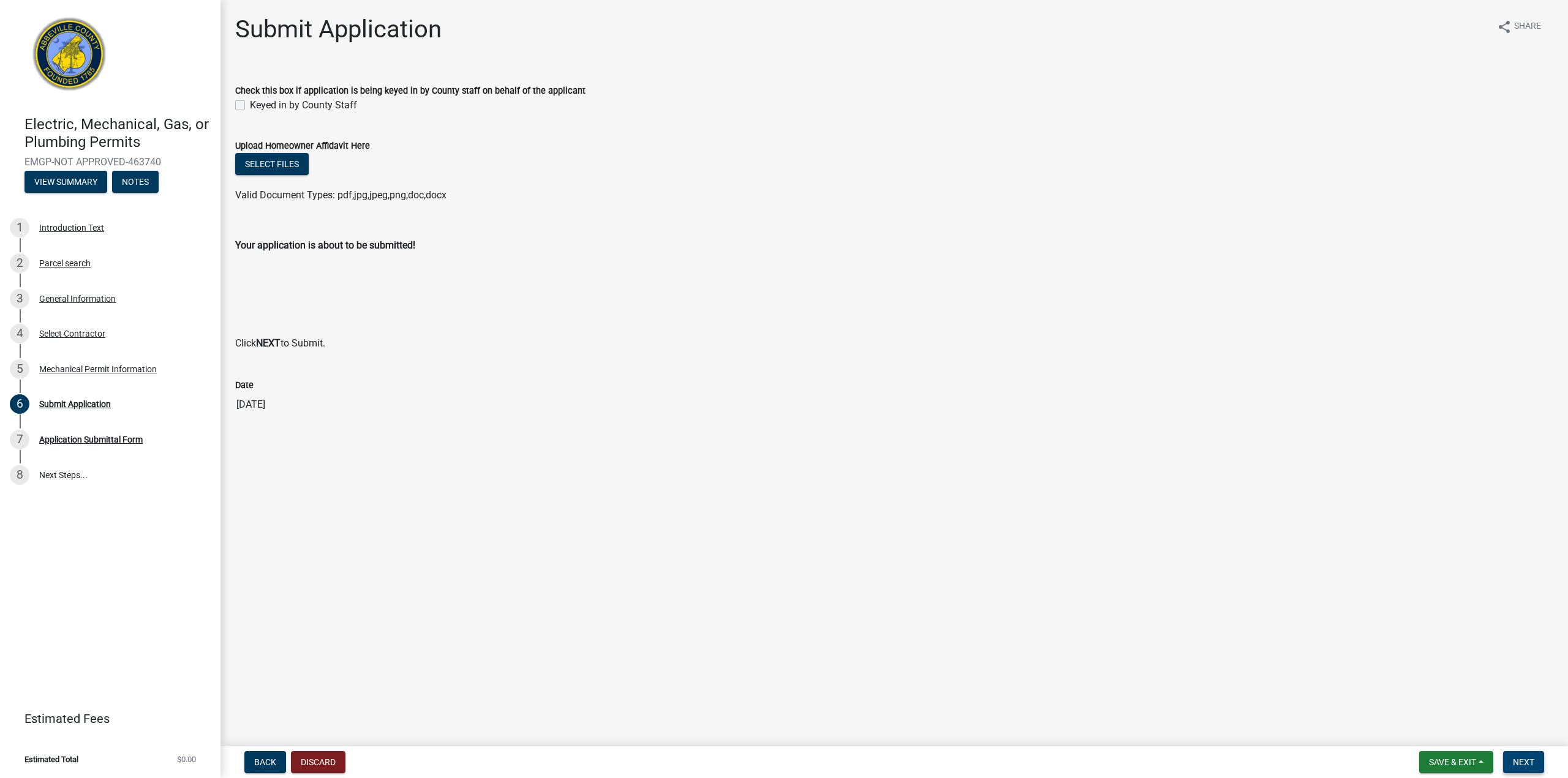
click at [1531, 762] on span "Next" at bounding box center [1523, 762] width 22 height 10
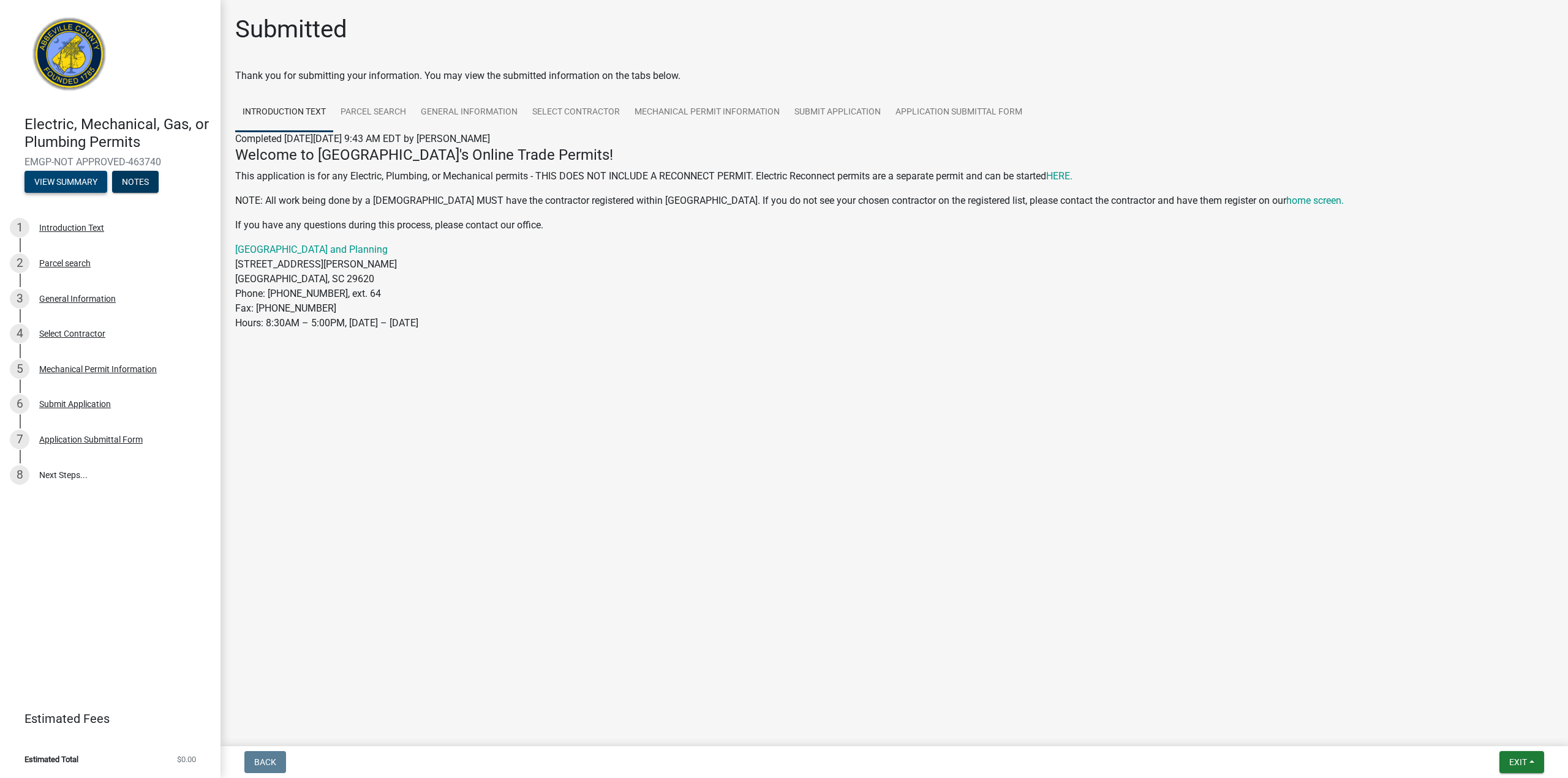
click at [82, 180] on button "View Summary" at bounding box center [65, 182] width 82 height 22
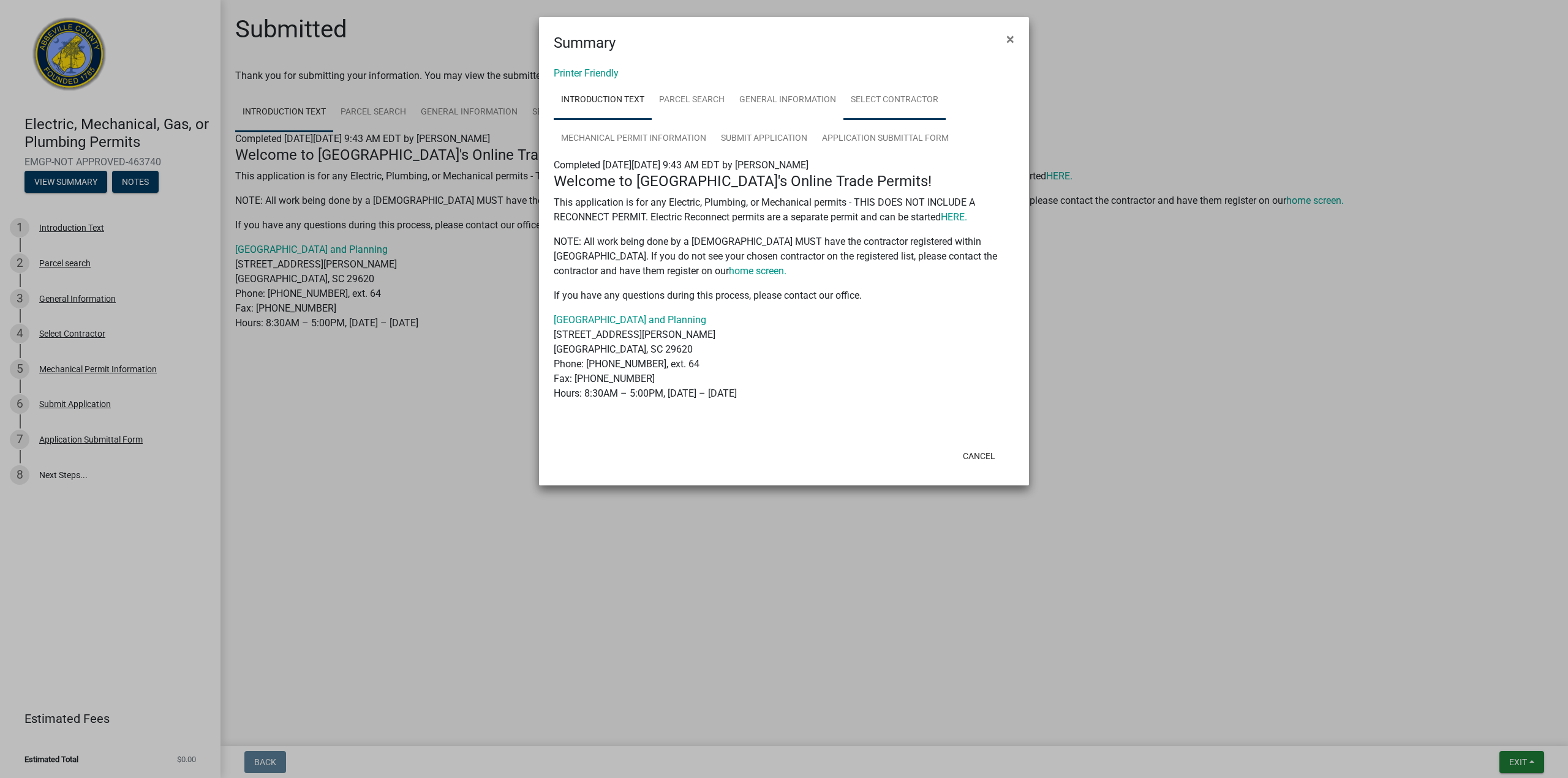
click at [897, 97] on link "Select Contractor" at bounding box center [894, 100] width 103 height 39
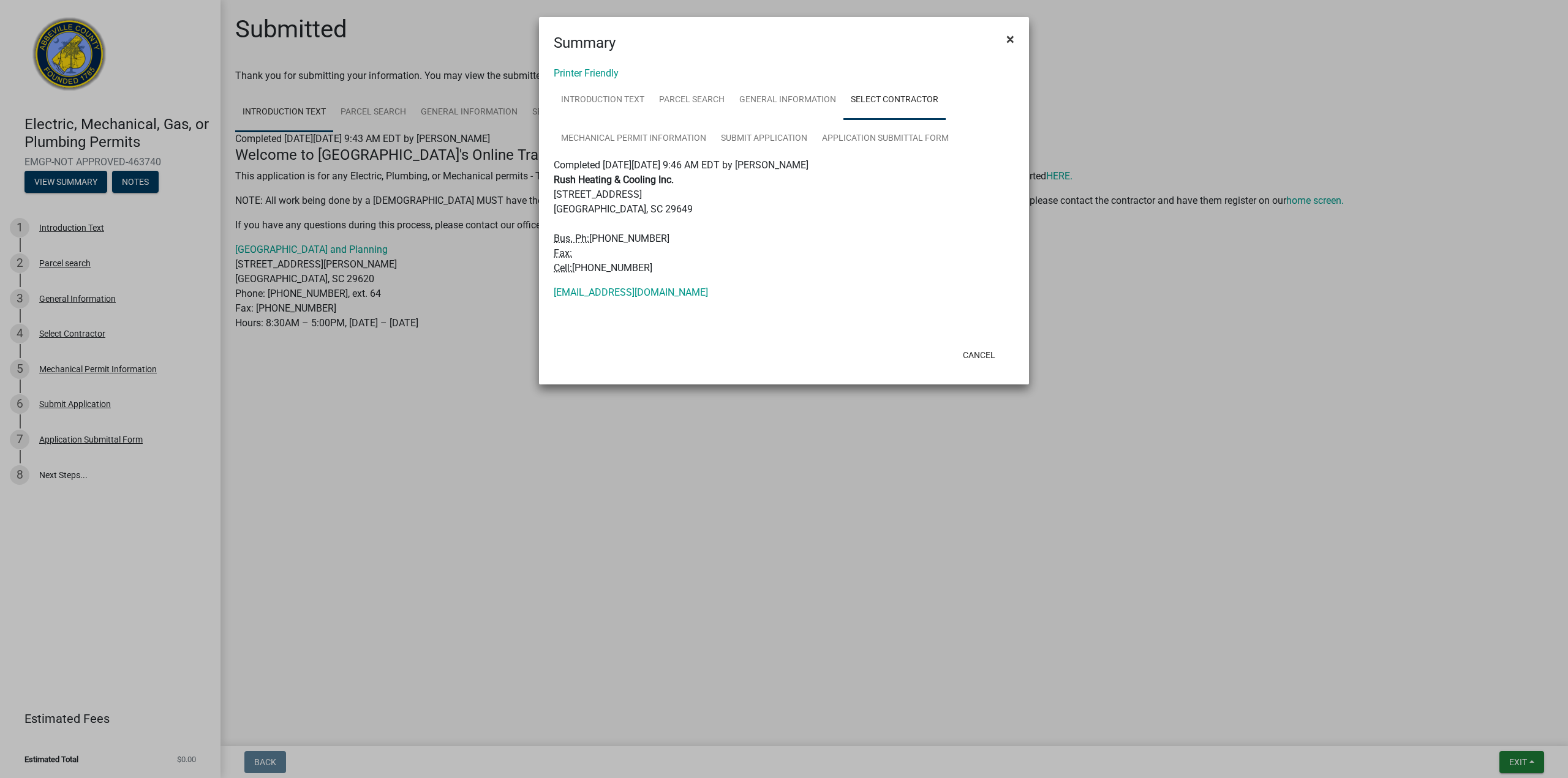
click at [1002, 37] on button "×" at bounding box center [1010, 39] width 27 height 34
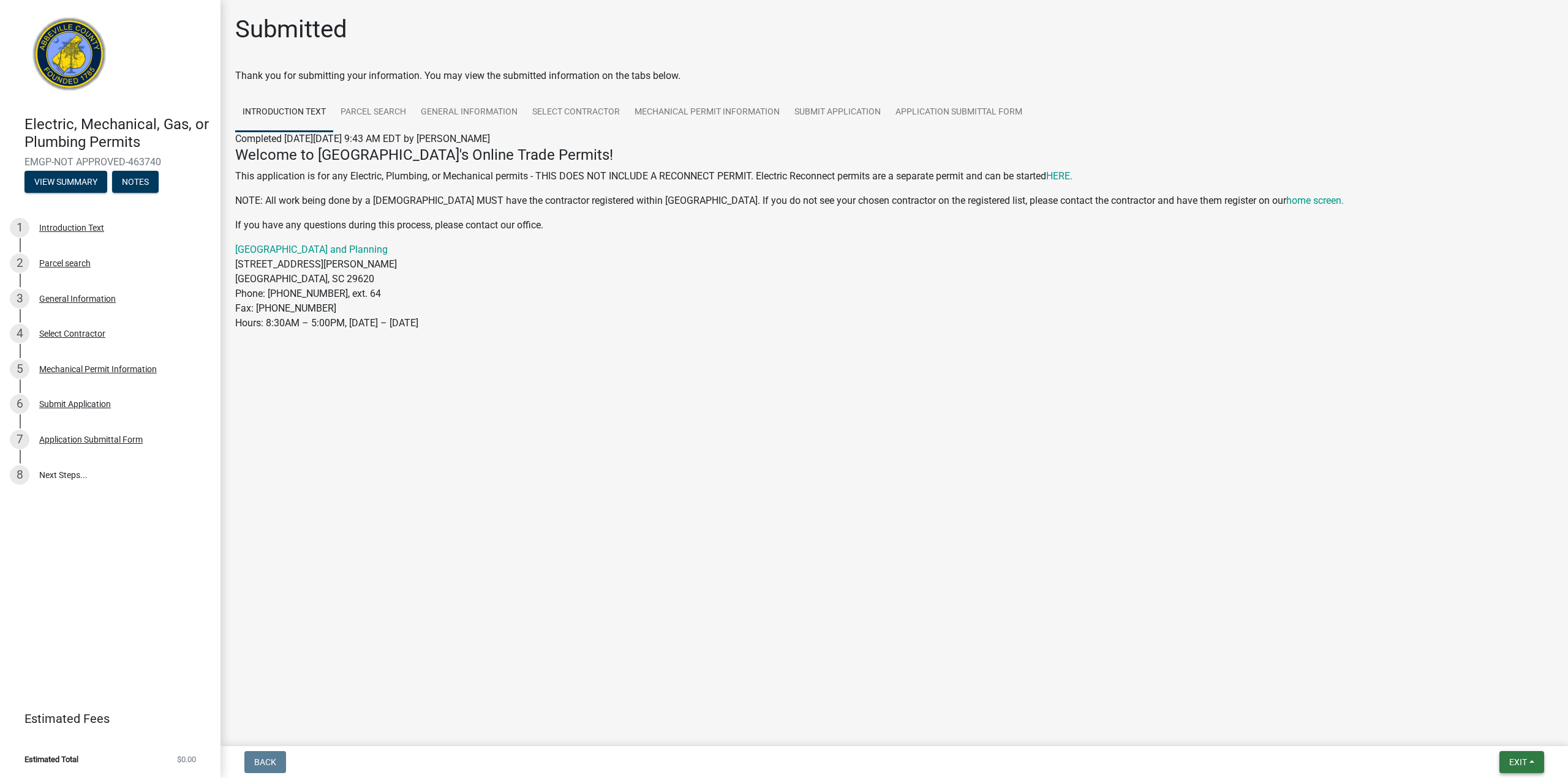
click at [1513, 757] on span "Exit" at bounding box center [1518, 762] width 18 height 10
click at [1484, 725] on button "Save & Exit" at bounding box center [1495, 730] width 98 height 30
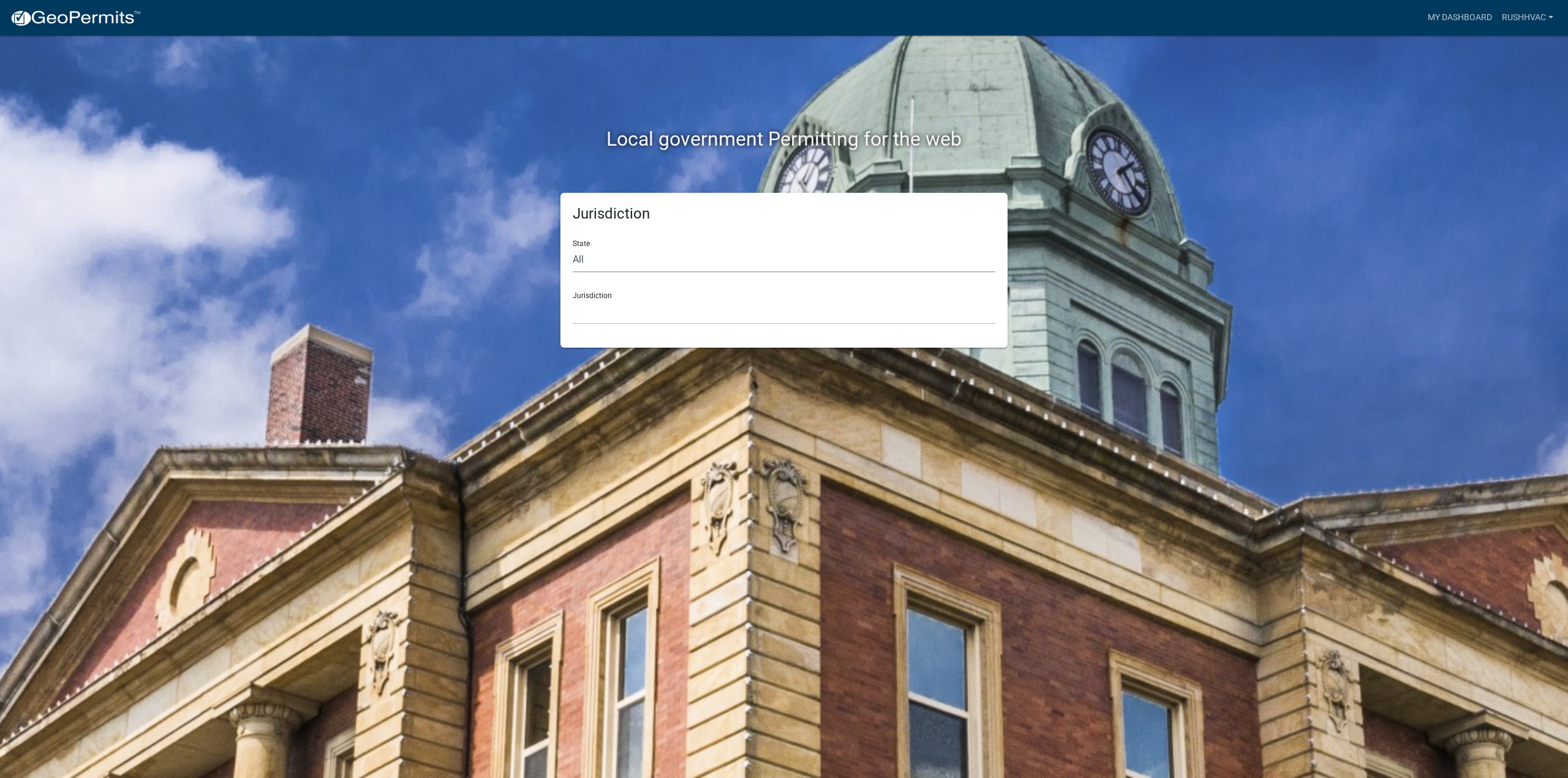
click at [588, 260] on select "All [US_STATE] [US_STATE] [US_STATE] [US_STATE] [US_STATE] [US_STATE] [US_STATE…" at bounding box center [784, 260] width 423 height 25
select select "[US_STATE]"
click at [573, 247] on select "All [US_STATE] [US_STATE] [US_STATE] [US_STATE] [US_STATE] [US_STATE] [US_STATE…" at bounding box center [784, 260] width 423 height 25
click at [596, 309] on select "[GEOGRAPHIC_DATA], [US_STATE] [GEOGRAPHIC_DATA], [US_STATE]" at bounding box center [784, 312] width 423 height 25
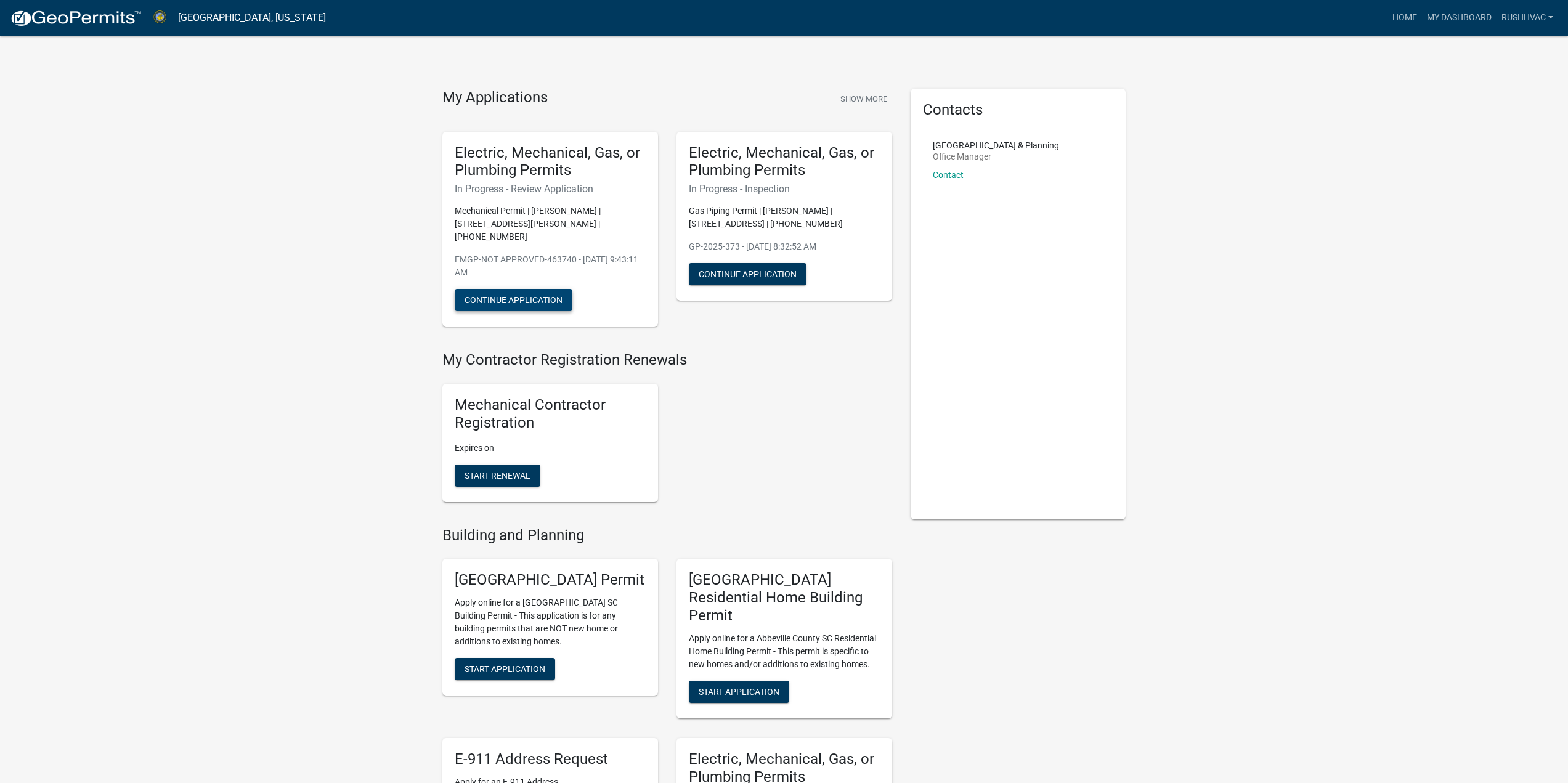
click at [527, 289] on button "Continue Application" at bounding box center [513, 300] width 117 height 22
